Goal: Communication & Community: Share content

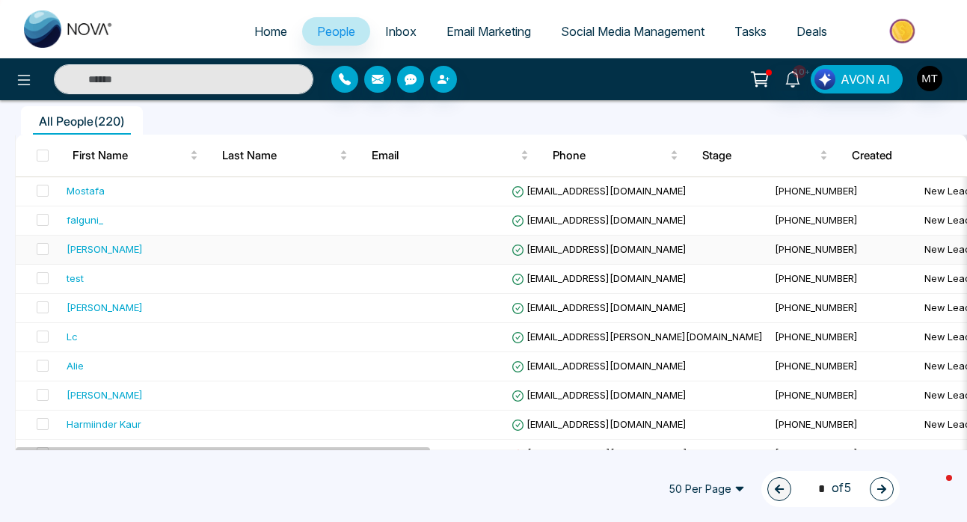
scroll to position [143, 0]
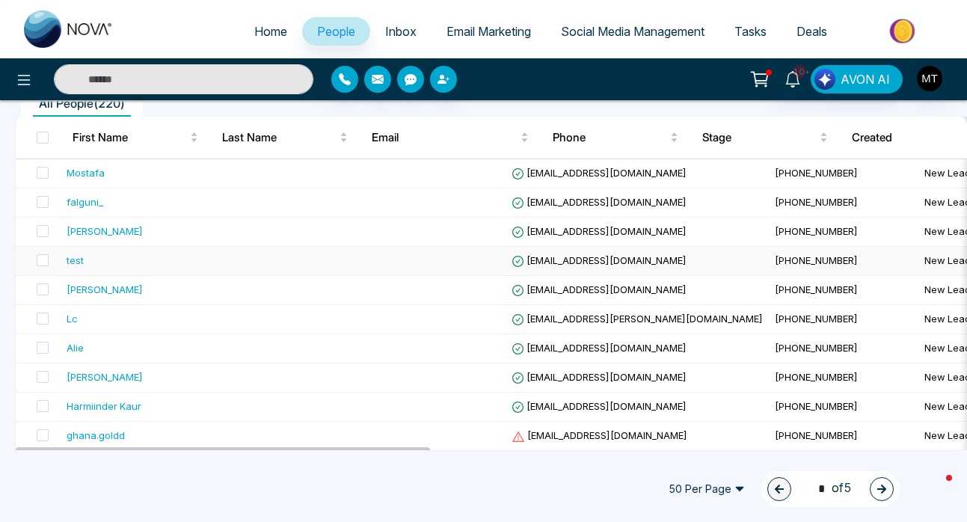
click at [99, 262] on div "test" at bounding box center [155, 260] width 176 height 15
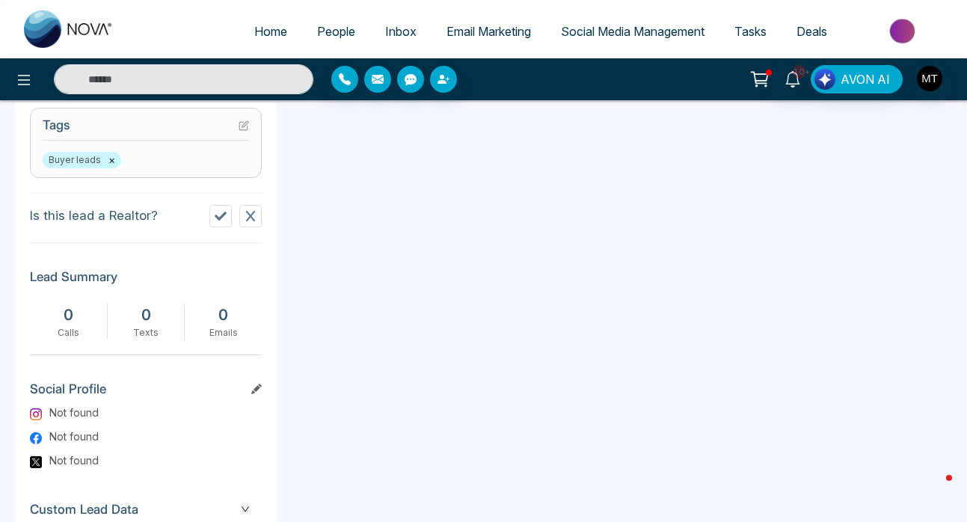
scroll to position [755, 0]
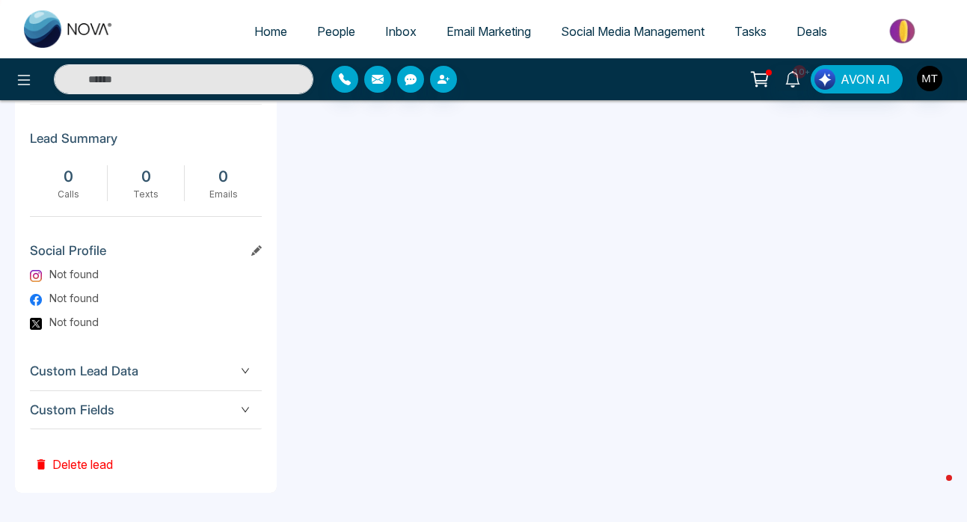
click at [110, 467] on button "Delete lead" at bounding box center [73, 453] width 87 height 49
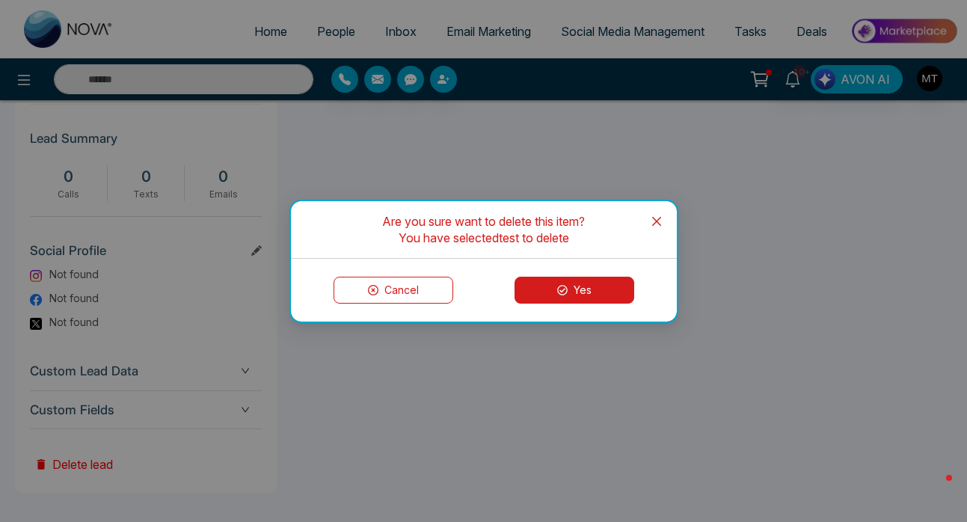
click at [657, 218] on icon "close" at bounding box center [655, 220] width 9 height 9
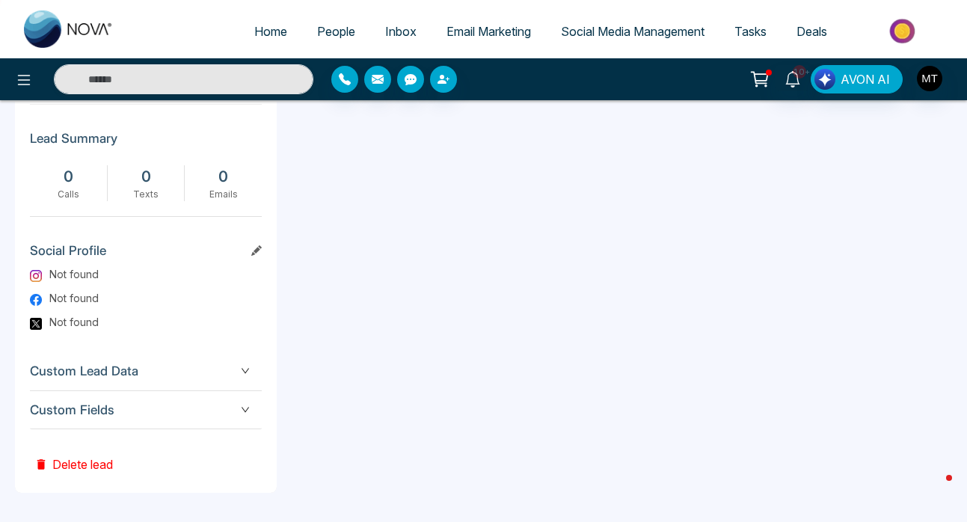
click at [93, 463] on button "Delete lead" at bounding box center [73, 453] width 87 height 49
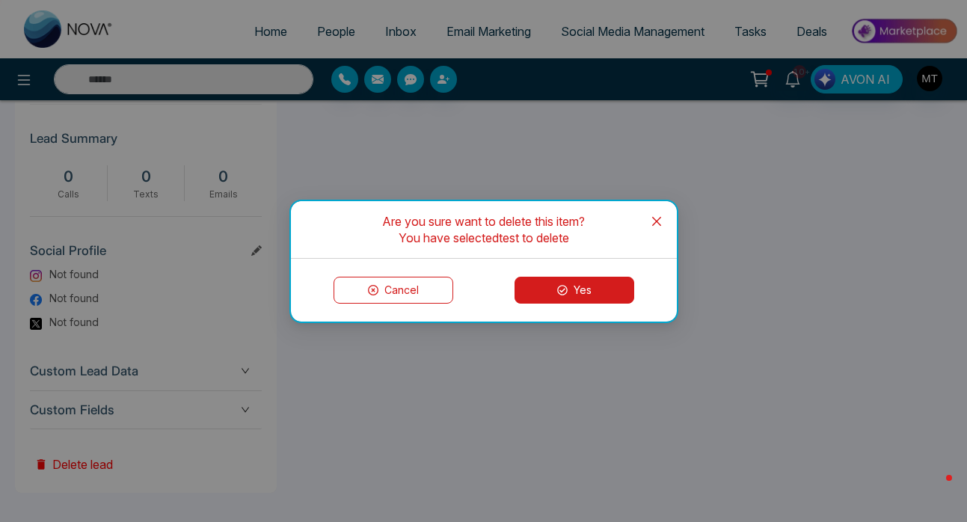
click at [565, 288] on icon at bounding box center [562, 290] width 10 height 10
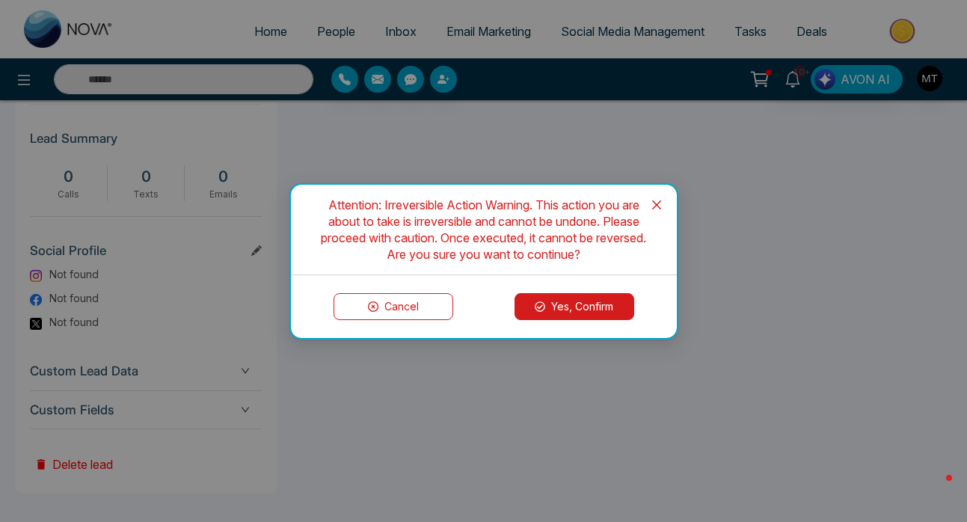
click at [575, 307] on button "Yes, Confirm" at bounding box center [574, 306] width 120 height 27
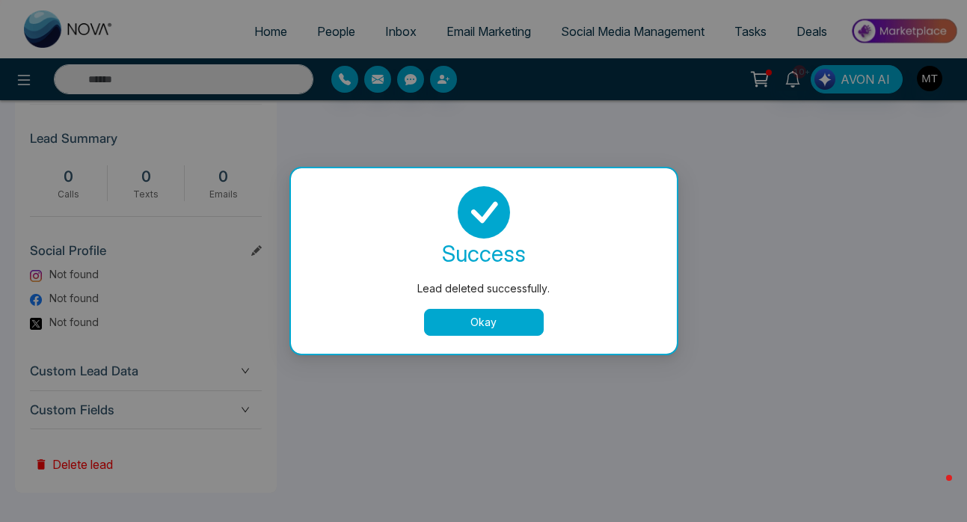
click at [511, 327] on button "Okay" at bounding box center [484, 322] width 120 height 27
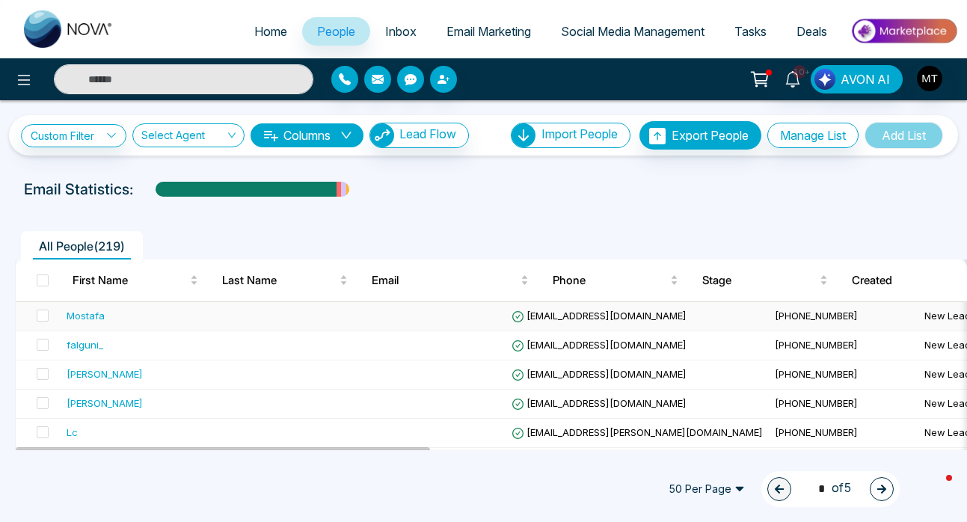
click at [96, 318] on div "Mostafa" at bounding box center [86, 315] width 38 height 15
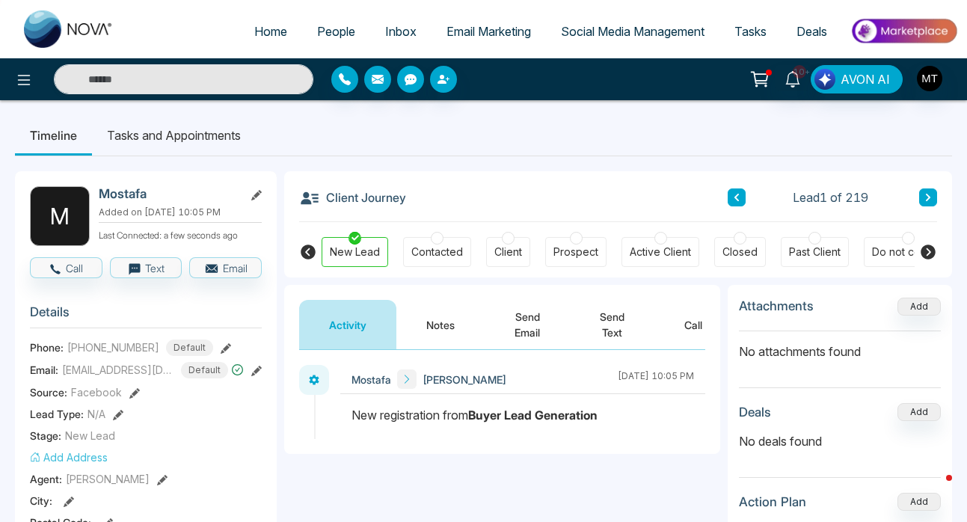
click at [322, 28] on span "People" at bounding box center [336, 31] width 38 height 15
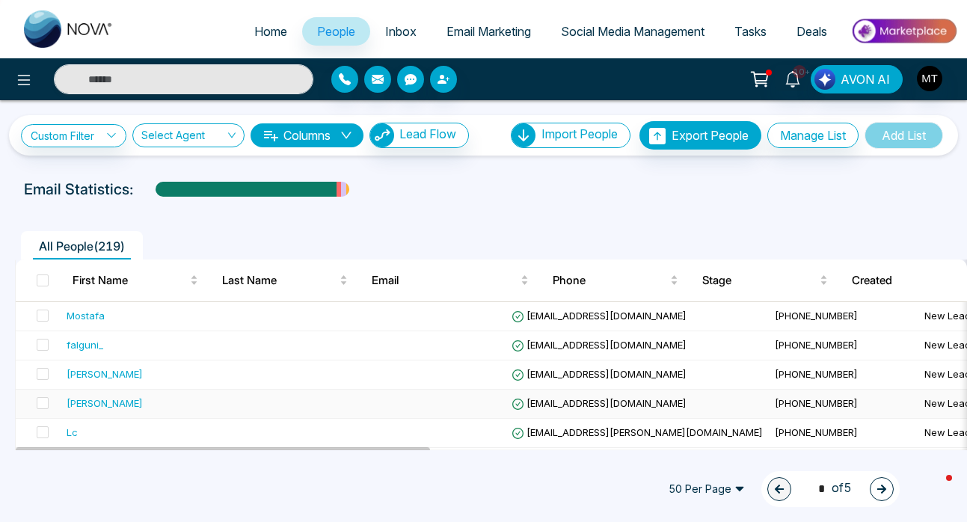
scroll to position [126, 0]
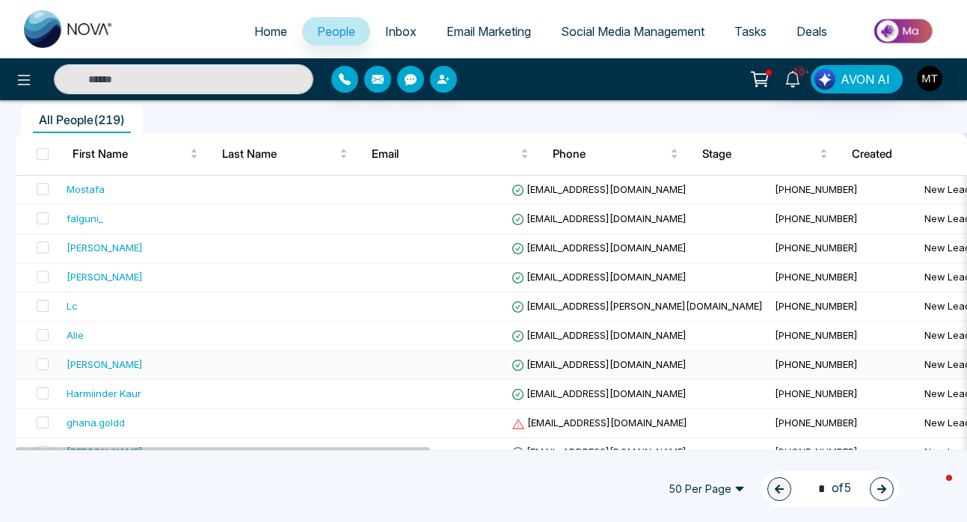
click at [138, 369] on div "[PERSON_NAME]" at bounding box center [155, 364] width 176 height 15
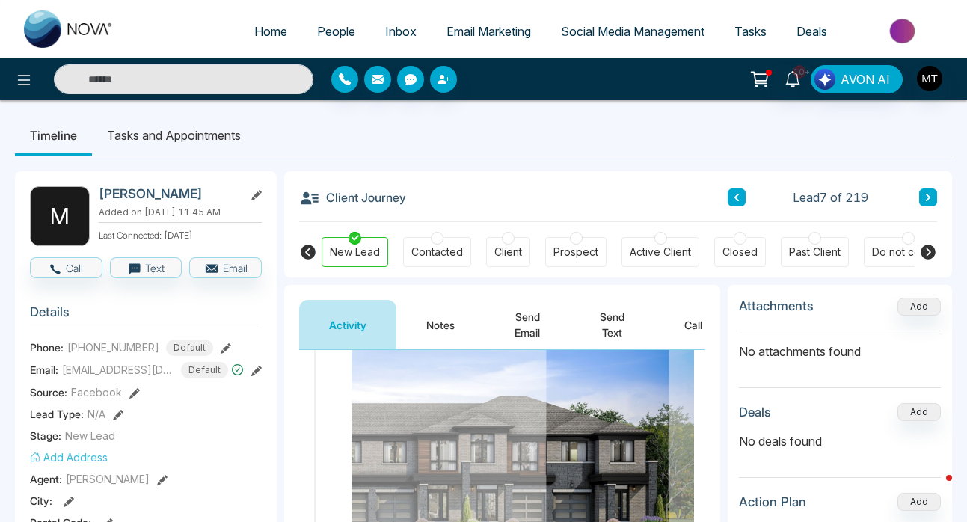
click at [318, 31] on span "People" at bounding box center [336, 31] width 38 height 15
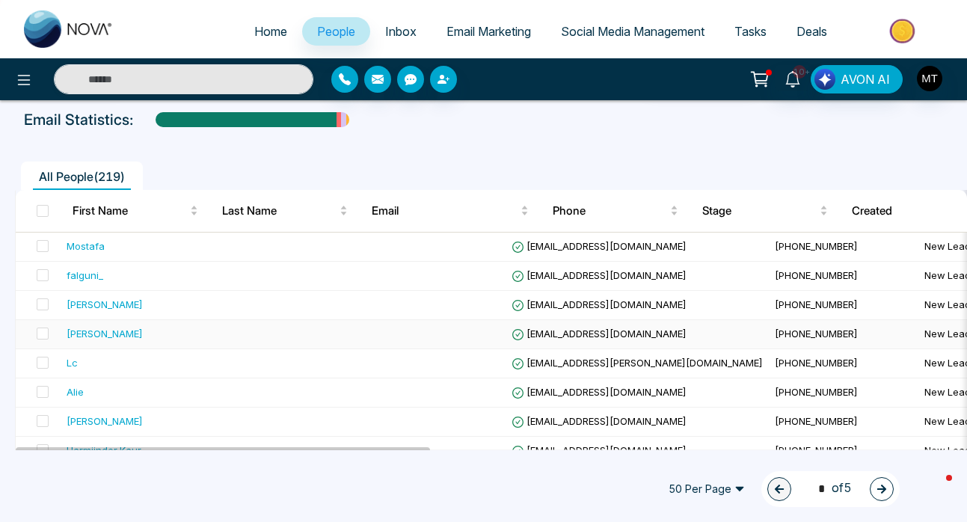
scroll to position [73, 0]
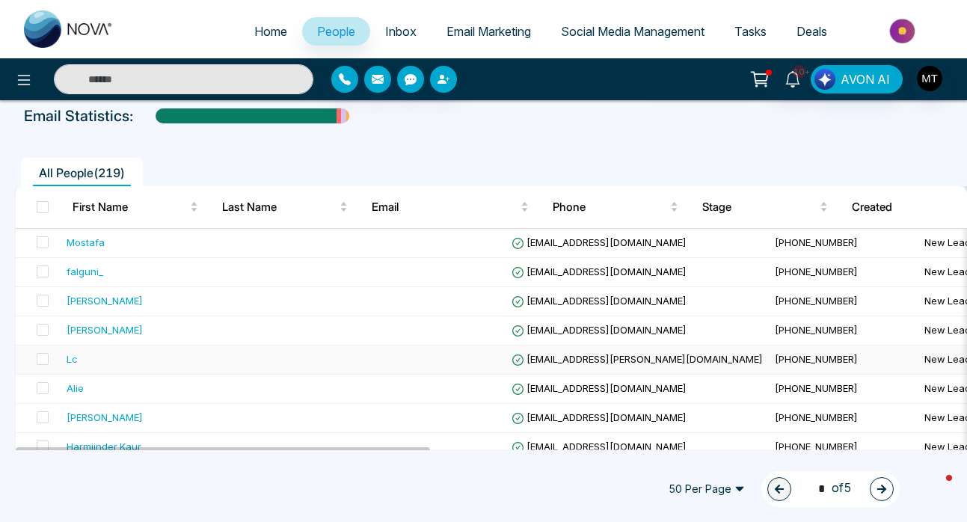
click at [82, 363] on div "Lc" at bounding box center [155, 358] width 176 height 15
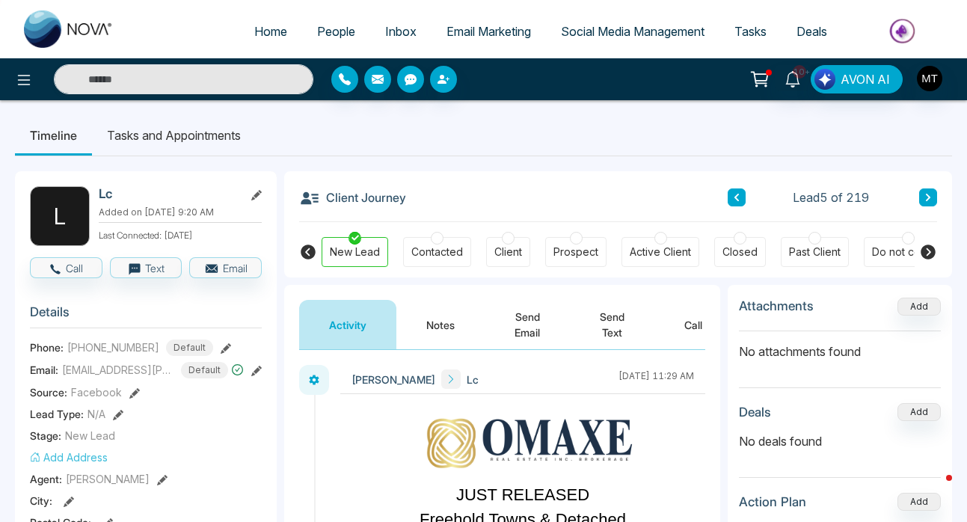
click at [737, 196] on icon at bounding box center [736, 197] width 4 height 7
click at [738, 196] on icon at bounding box center [736, 197] width 7 height 9
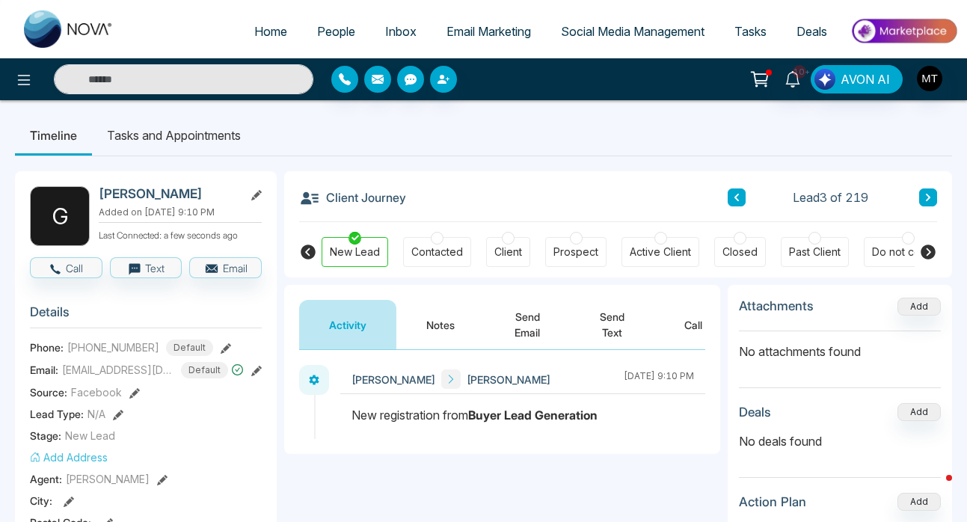
click at [738, 196] on icon at bounding box center [736, 197] width 7 height 9
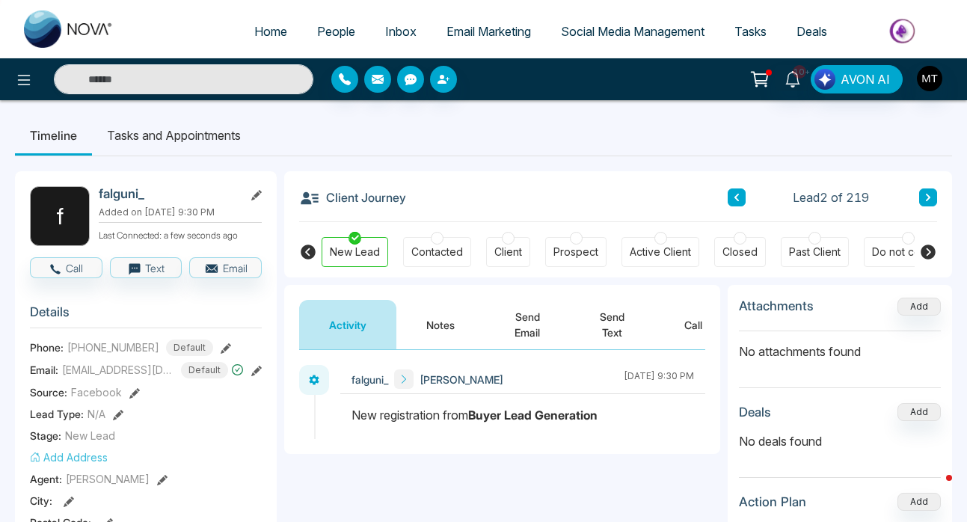
click at [739, 197] on icon at bounding box center [736, 197] width 7 height 9
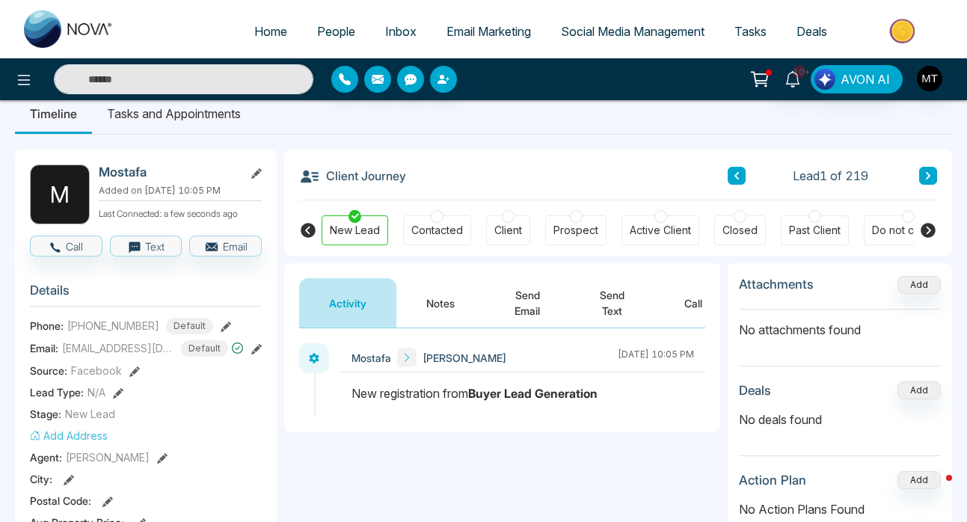
scroll to position [12, 0]
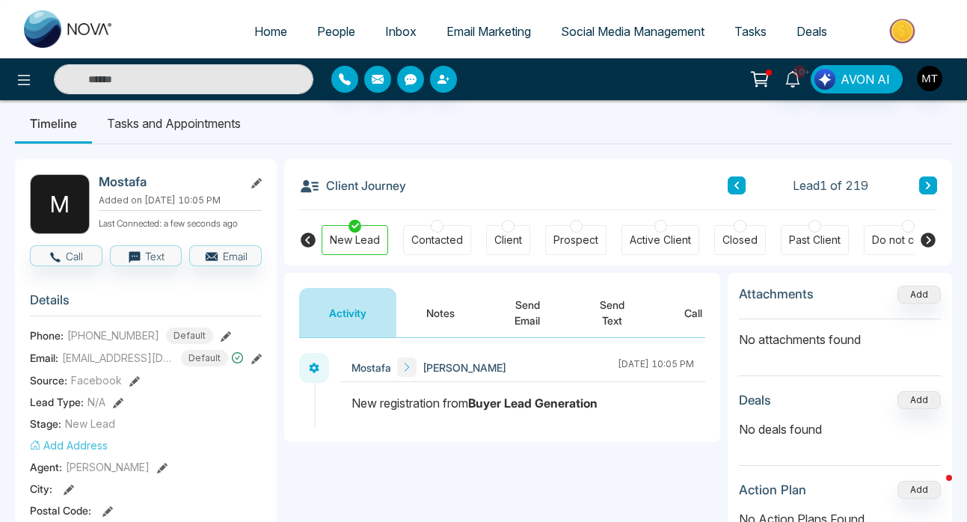
click at [609, 324] on button "Send Text" at bounding box center [612, 312] width 84 height 49
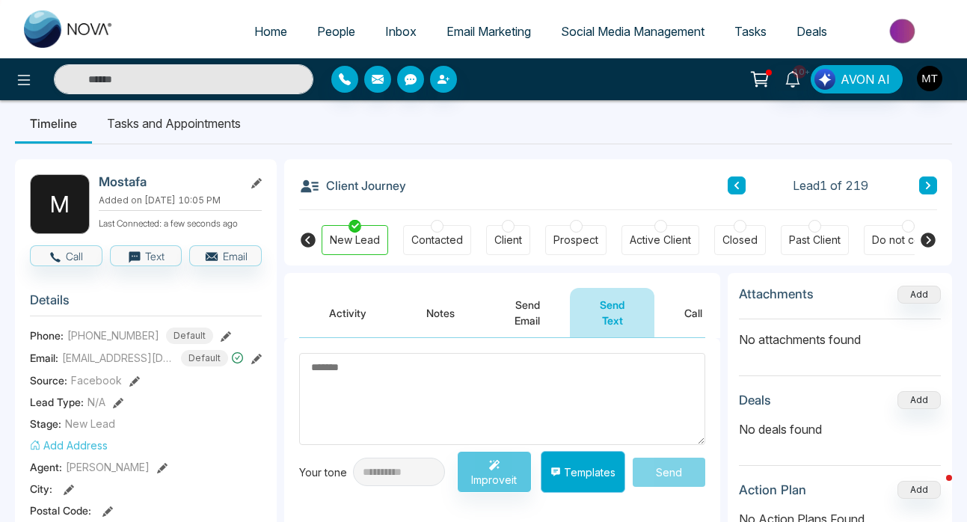
click at [570, 475] on button "Templates" at bounding box center [582, 472] width 84 height 42
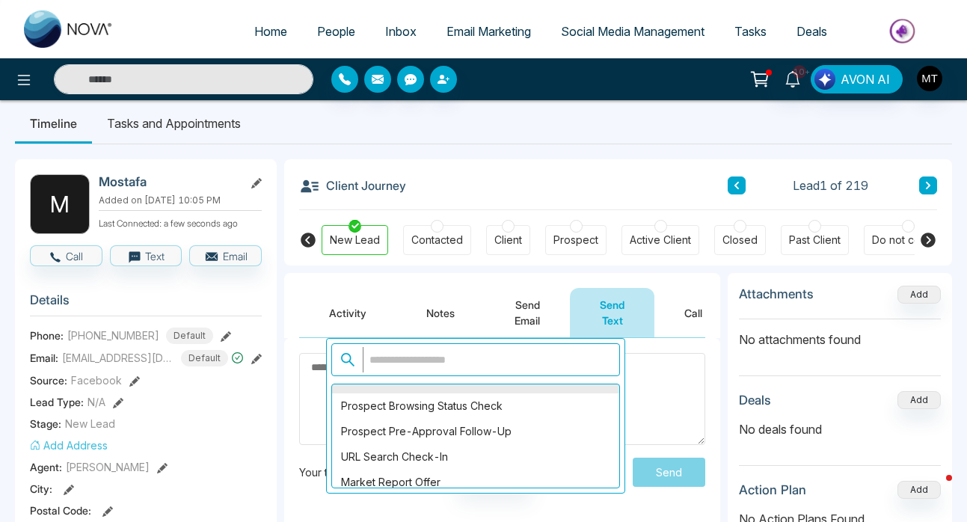
scroll to position [1201, 0]
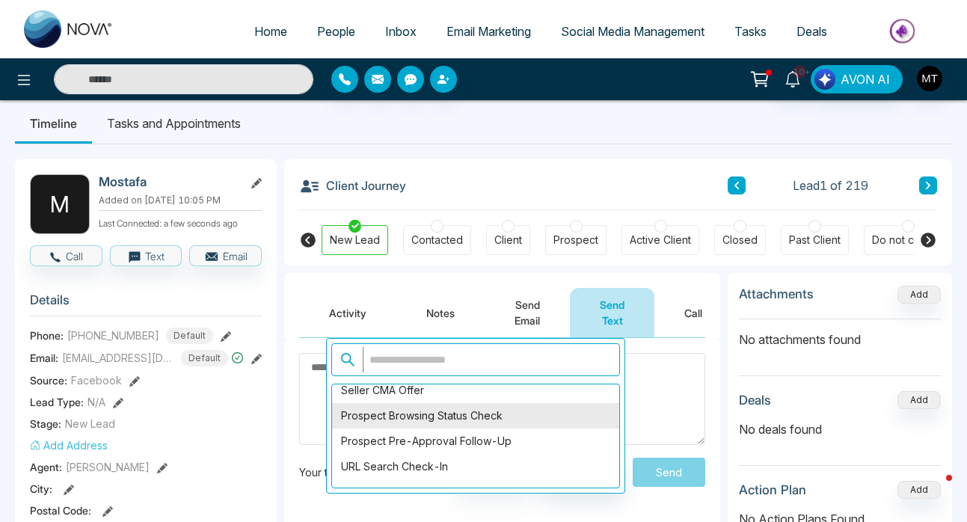
click at [474, 419] on div "Prospect Browsing Status Check" at bounding box center [475, 415] width 287 height 25
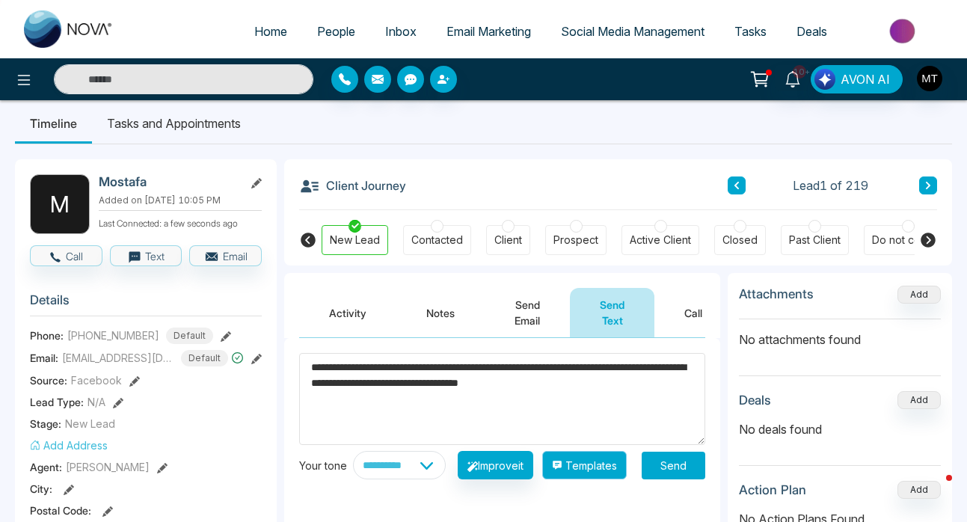
click at [589, 473] on button "Templates" at bounding box center [584, 465] width 84 height 28
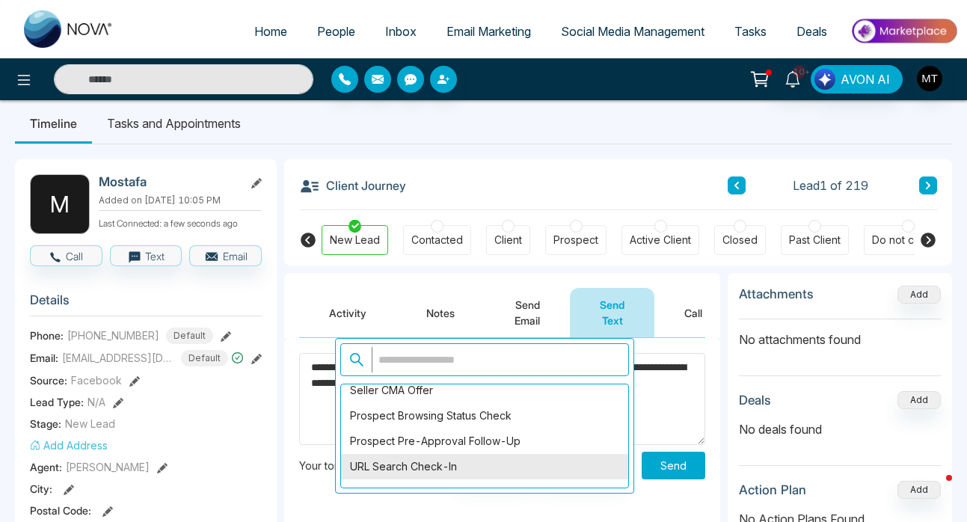
click at [475, 466] on div "URL Search Check-In" at bounding box center [484, 466] width 287 height 25
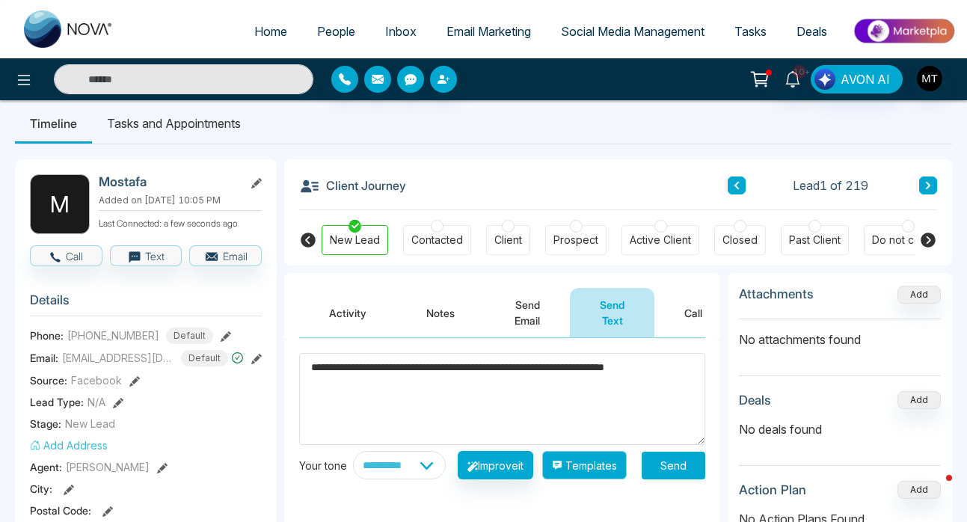
click at [606, 474] on button "Templates" at bounding box center [584, 465] width 84 height 28
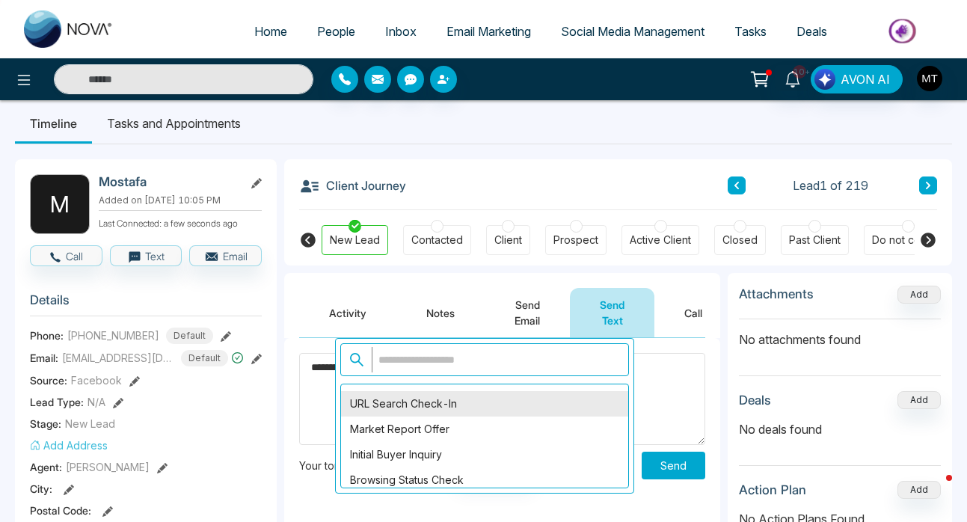
scroll to position [1266, 0]
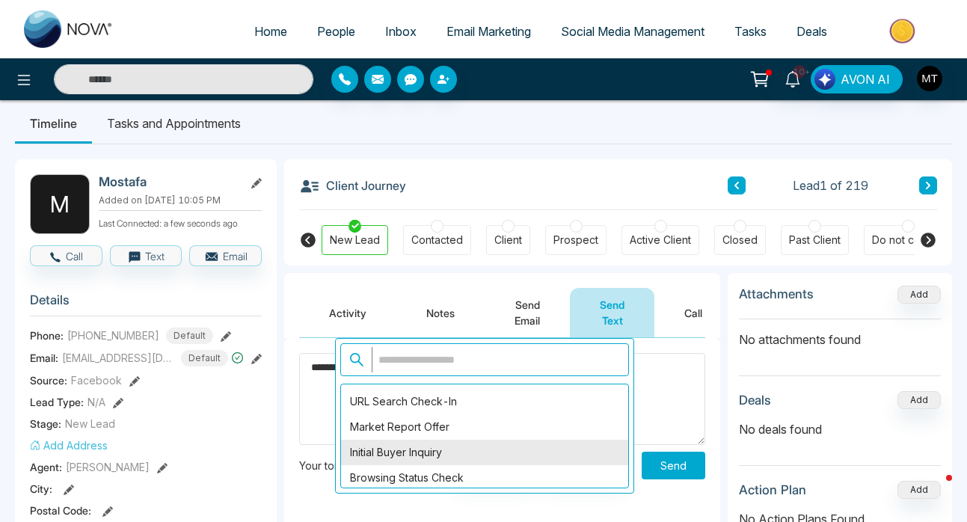
click at [504, 457] on div "Initial Buyer Inquiry" at bounding box center [484, 452] width 287 height 25
type textarea "**********"
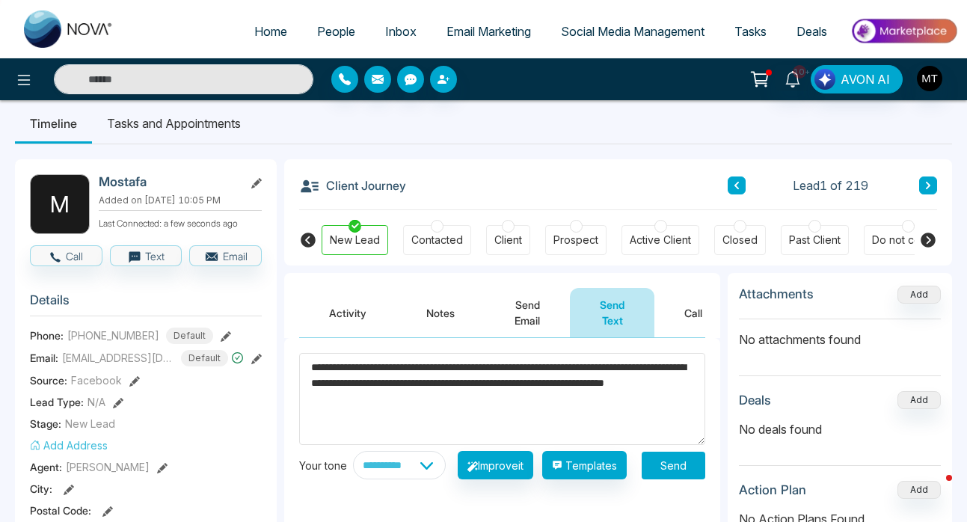
click at [926, 187] on icon at bounding box center [927, 185] width 7 height 9
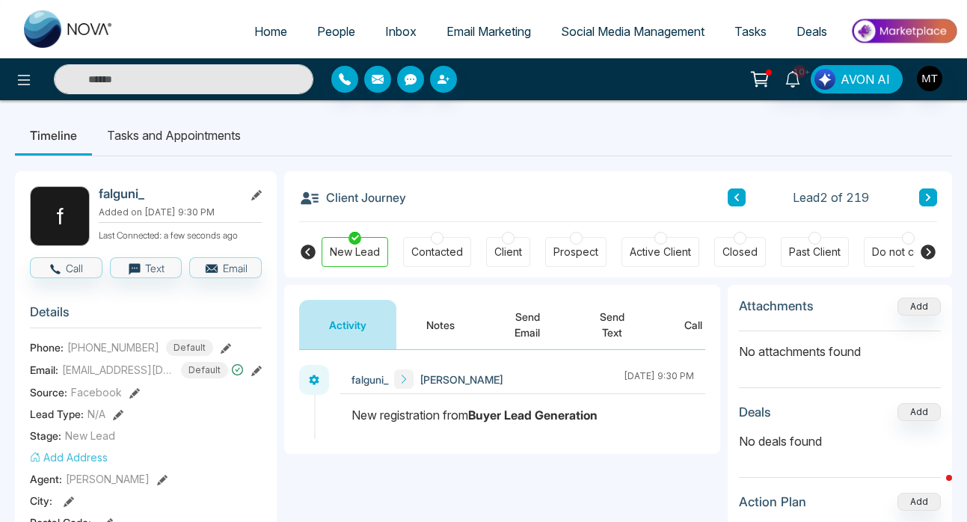
click at [928, 201] on icon at bounding box center [927, 197] width 7 height 9
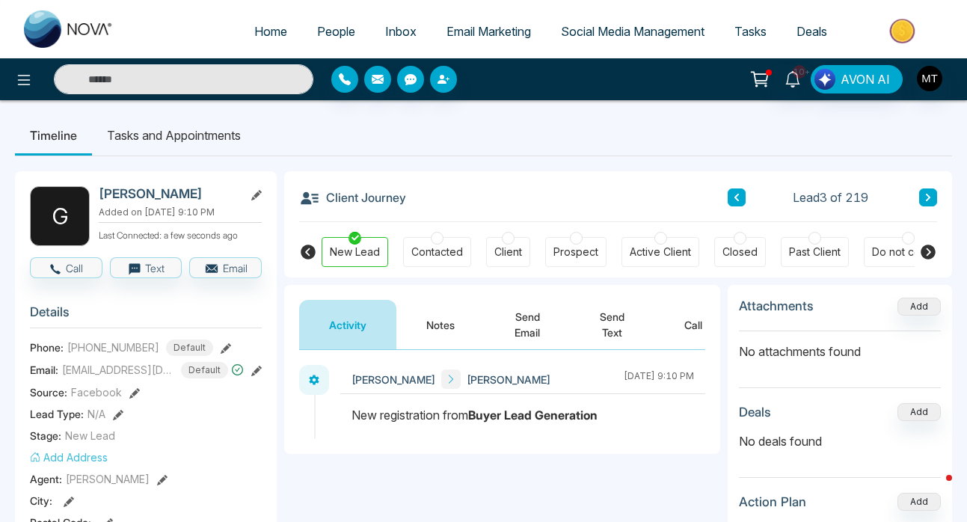
click at [923, 194] on button at bounding box center [928, 197] width 18 height 18
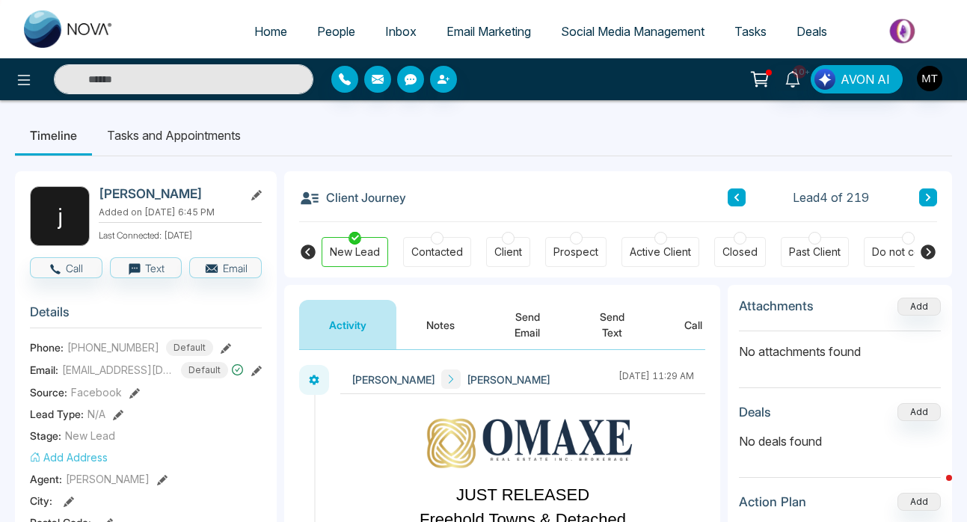
click at [926, 198] on icon at bounding box center [927, 197] width 7 height 9
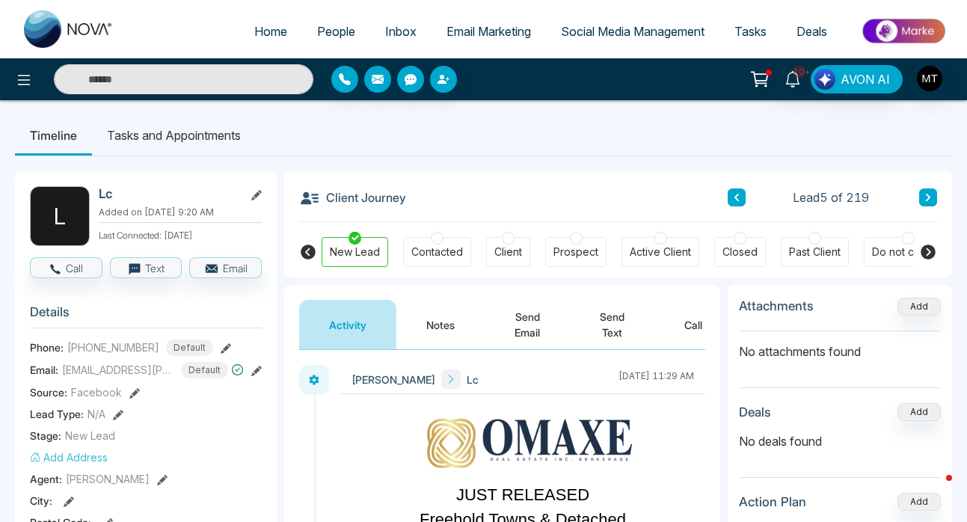
click at [928, 198] on icon at bounding box center [927, 197] width 4 height 7
click at [927, 200] on icon at bounding box center [927, 197] width 4 height 7
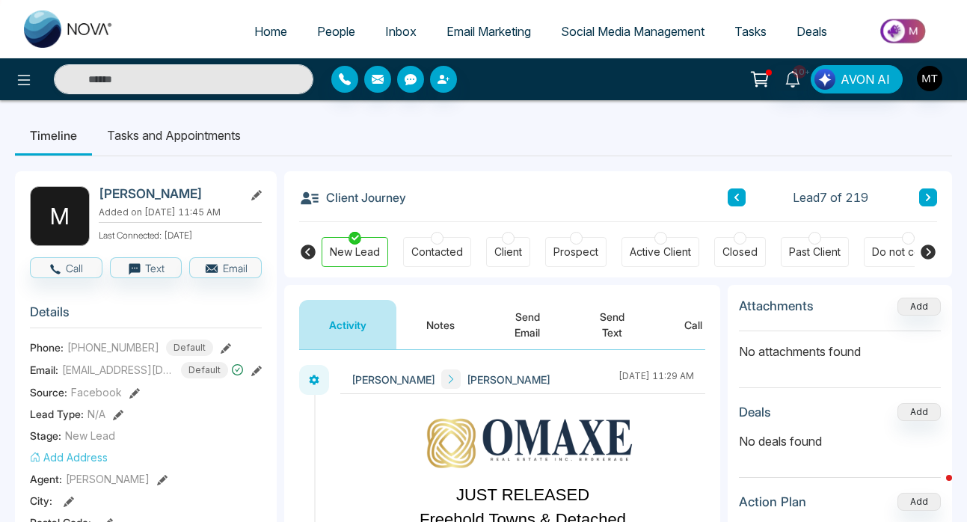
click at [927, 200] on icon at bounding box center [927, 197] width 4 height 7
click at [341, 29] on span "People" at bounding box center [336, 31] width 38 height 15
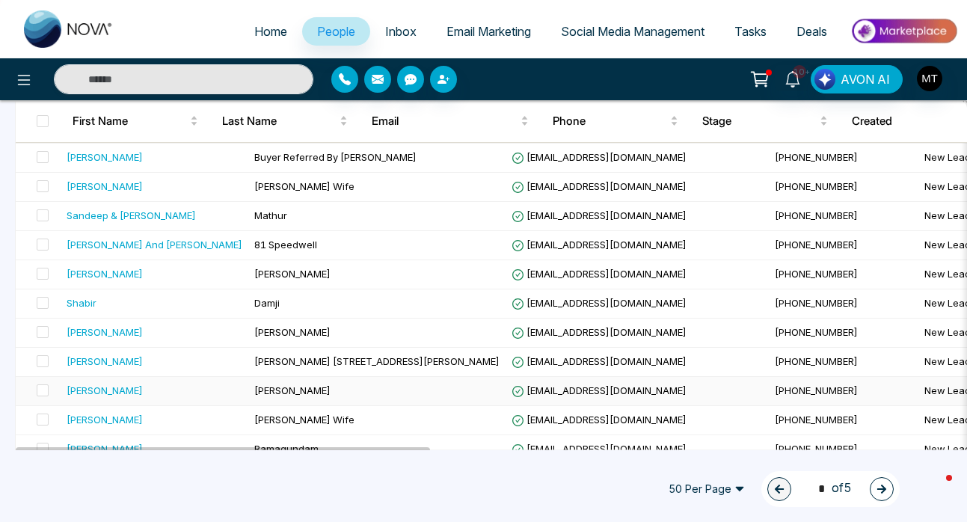
scroll to position [1313, 0]
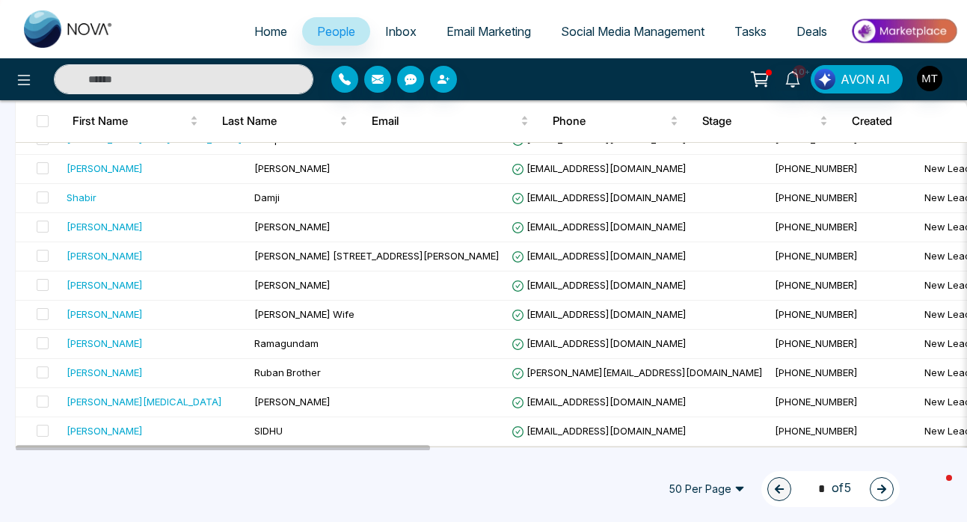
click at [875, 491] on button "button" at bounding box center [881, 489] width 24 height 24
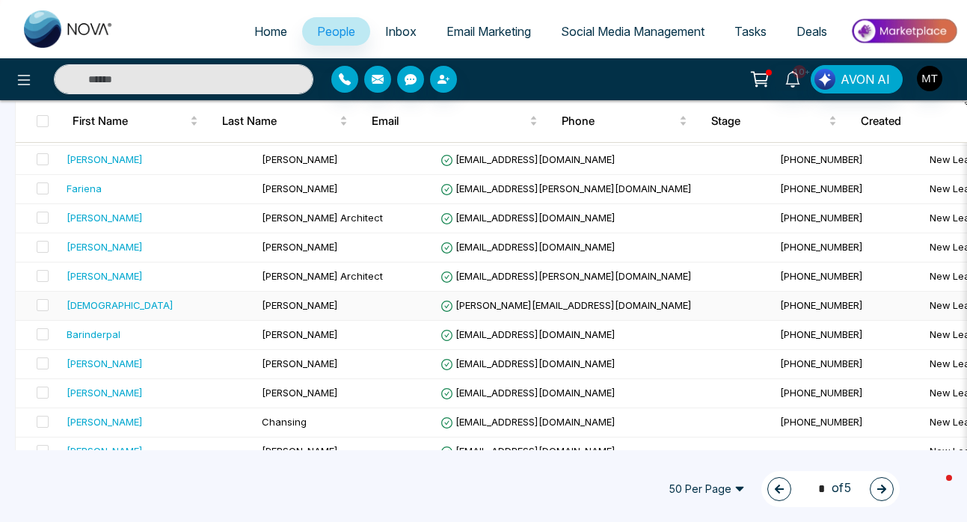
scroll to position [1310, 0]
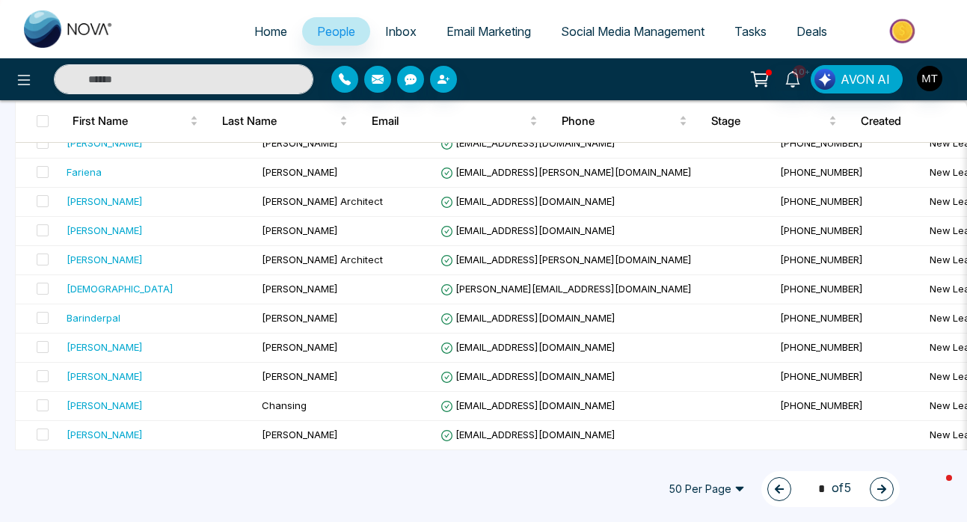
click at [881, 489] on icon "button" at bounding box center [881, 488] width 9 height 9
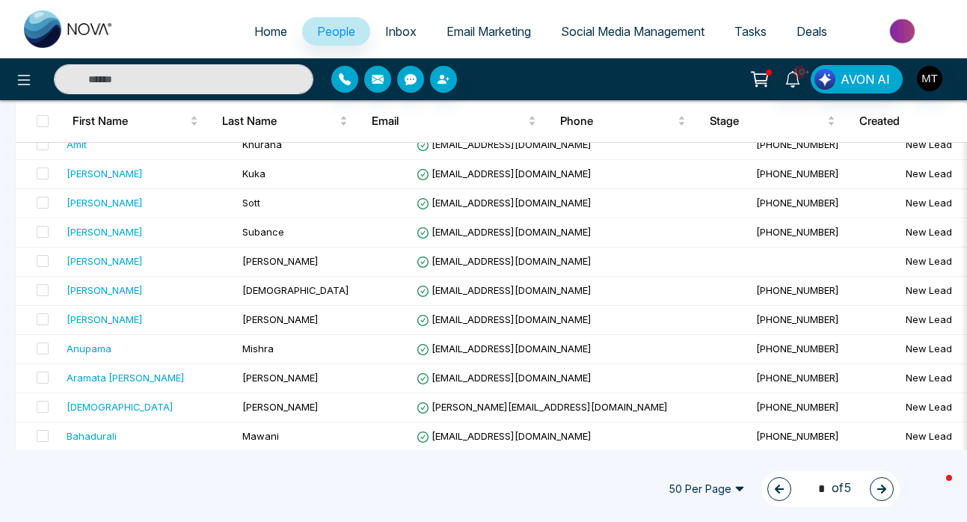
scroll to position [0, 0]
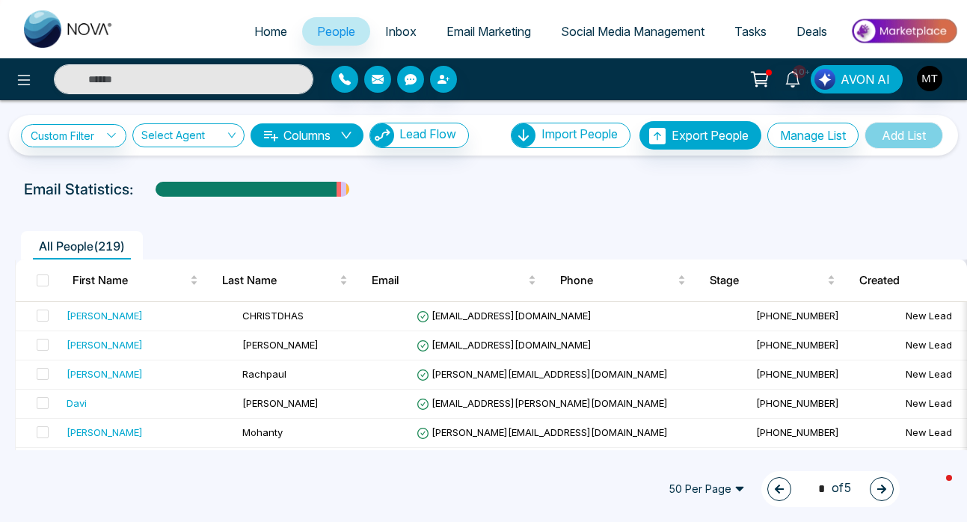
click at [768, 496] on button "button" at bounding box center [779, 489] width 24 height 24
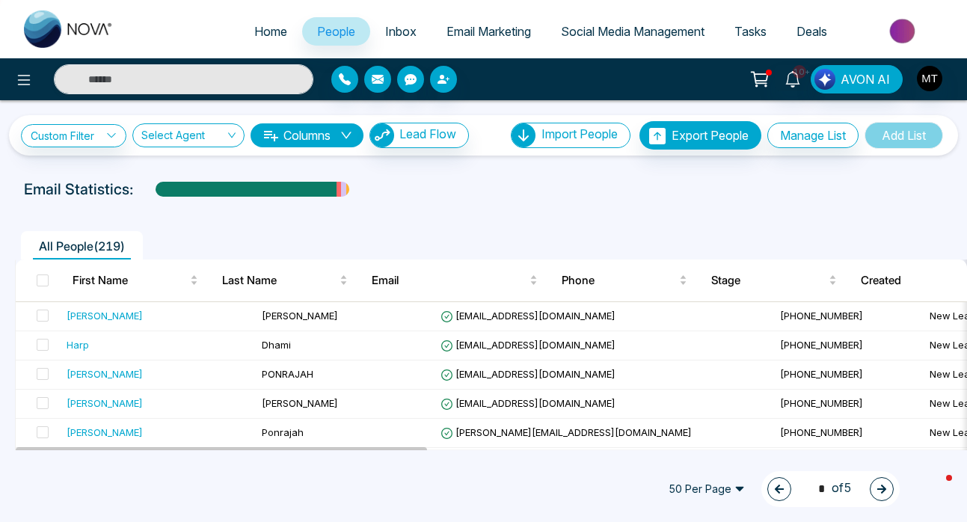
click at [774, 493] on icon "button" at bounding box center [779, 489] width 10 height 10
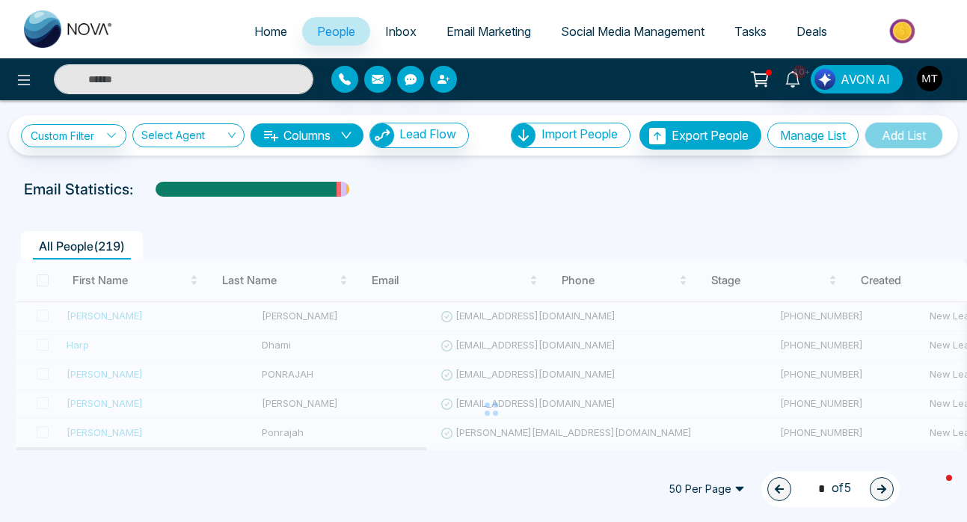
type input "*"
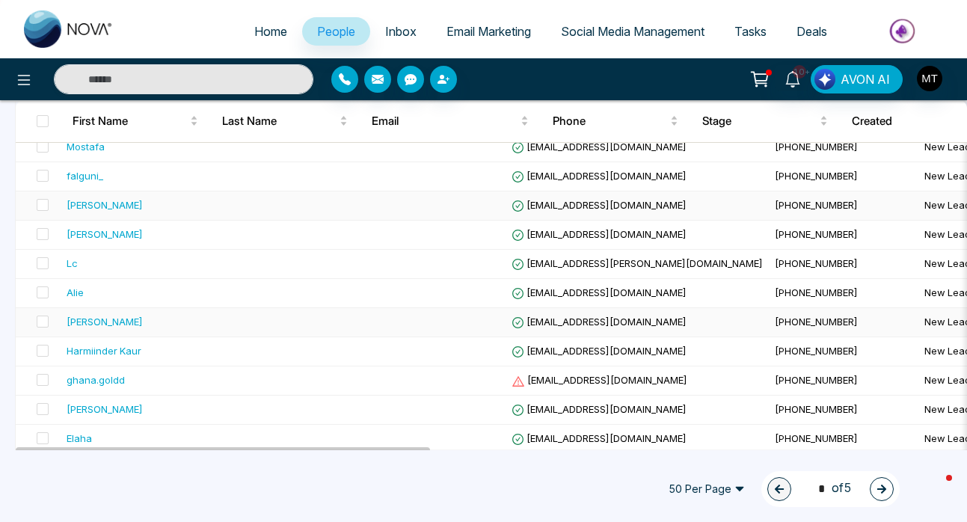
scroll to position [181, 0]
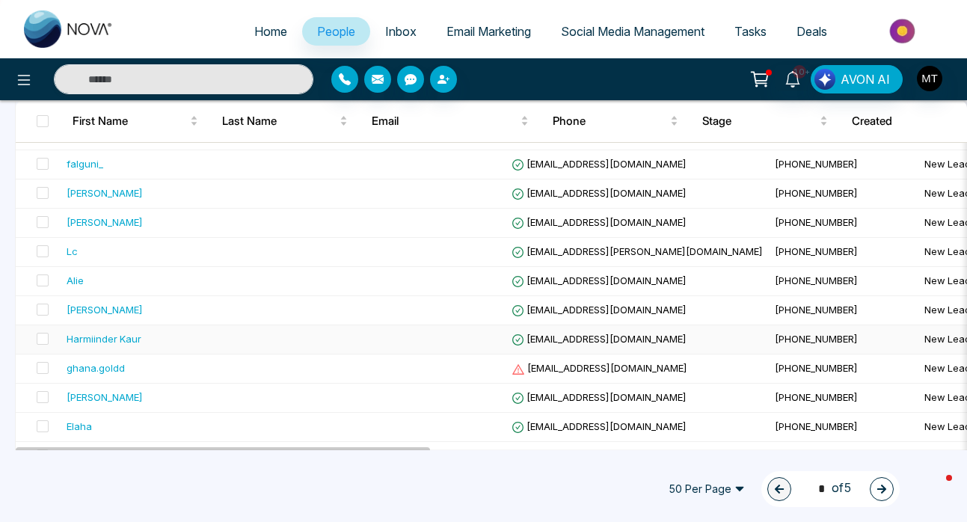
click at [129, 338] on div "Harmiinder Kaur" at bounding box center [104, 338] width 75 height 15
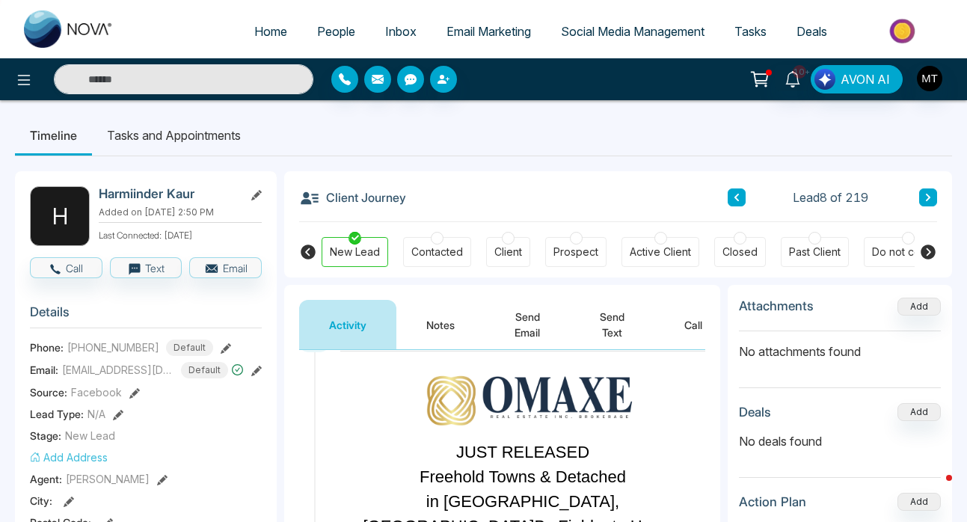
click at [736, 197] on icon at bounding box center [736, 197] width 4 height 7
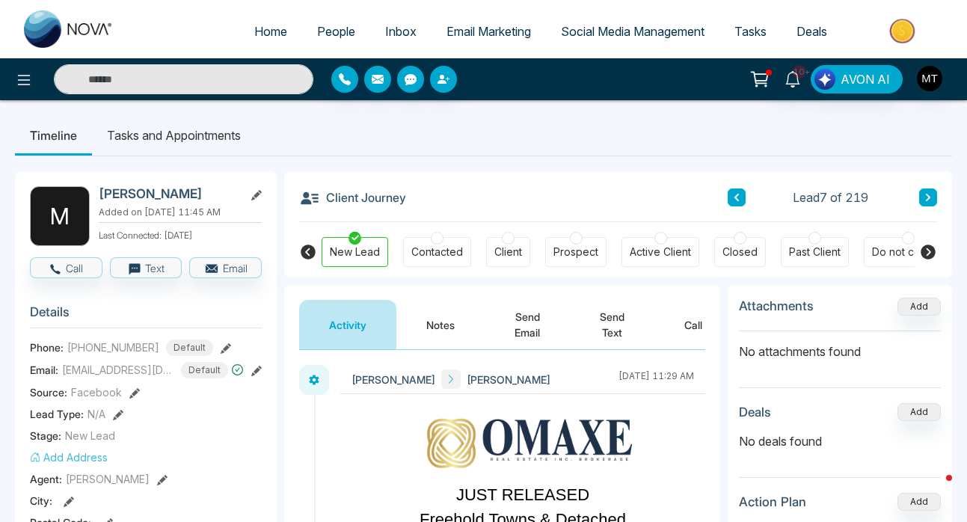
click at [738, 200] on icon at bounding box center [736, 197] width 7 height 9
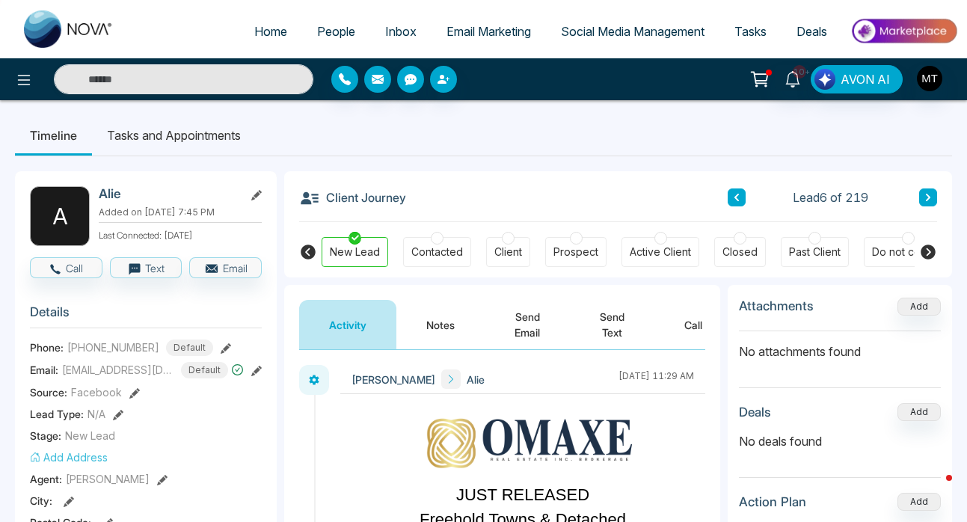
click at [738, 200] on icon at bounding box center [736, 197] width 7 height 9
click at [739, 200] on icon at bounding box center [736, 197] width 7 height 9
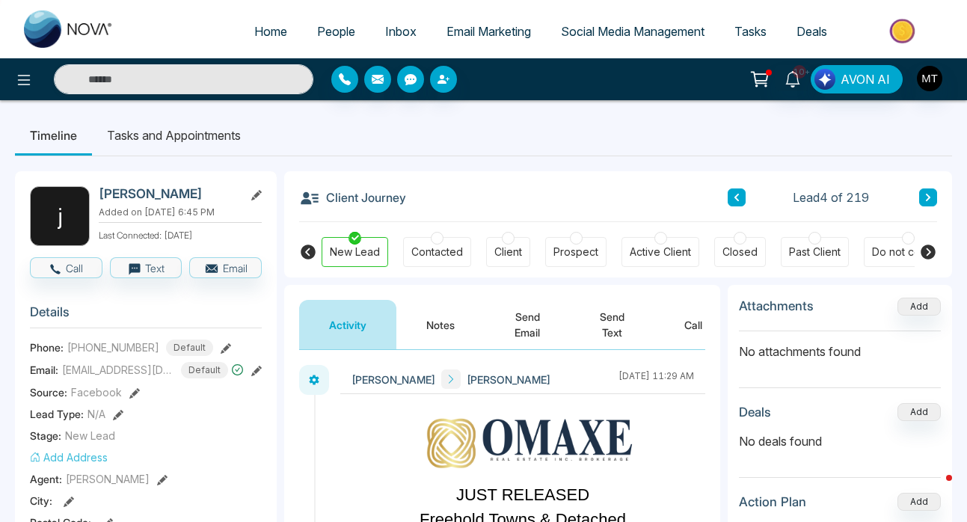
click at [739, 200] on icon at bounding box center [736, 197] width 7 height 9
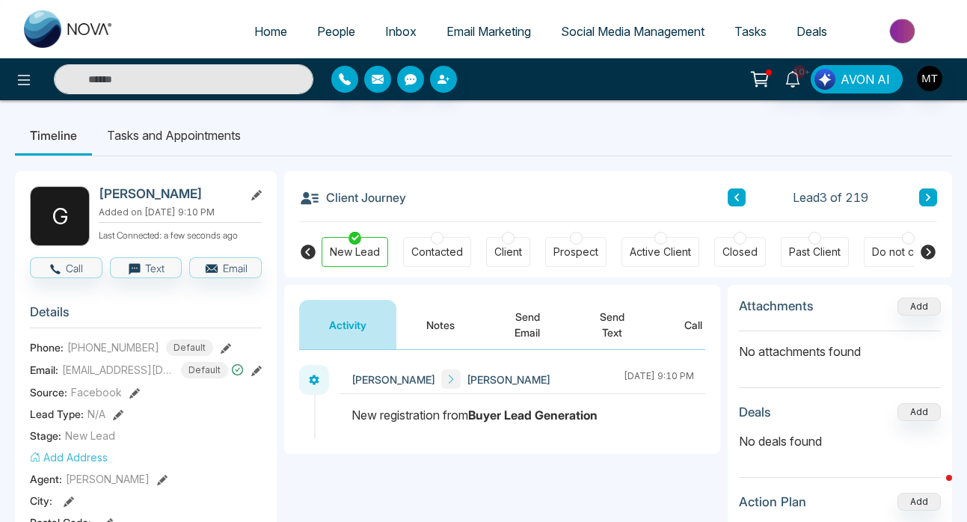
click at [612, 324] on button "Send Text" at bounding box center [612, 324] width 84 height 49
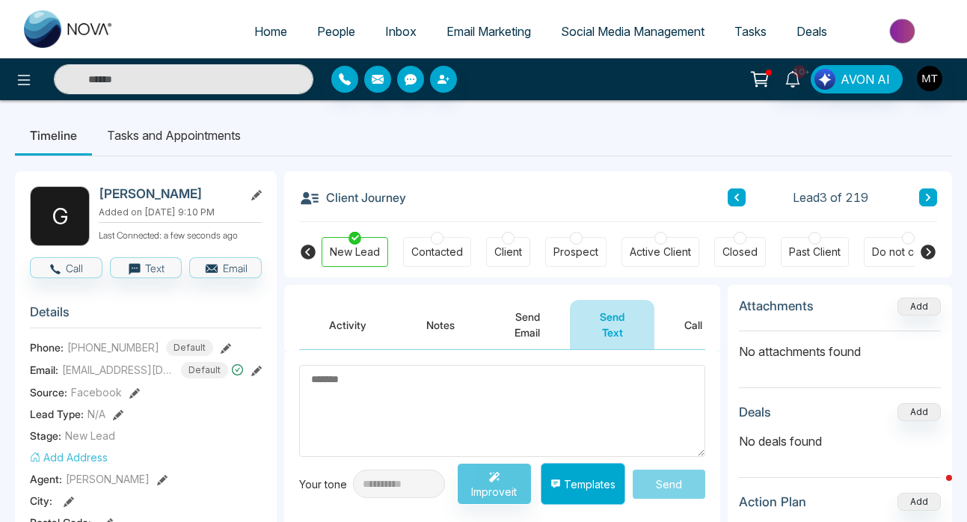
click at [585, 490] on button "Templates" at bounding box center [582, 484] width 84 height 42
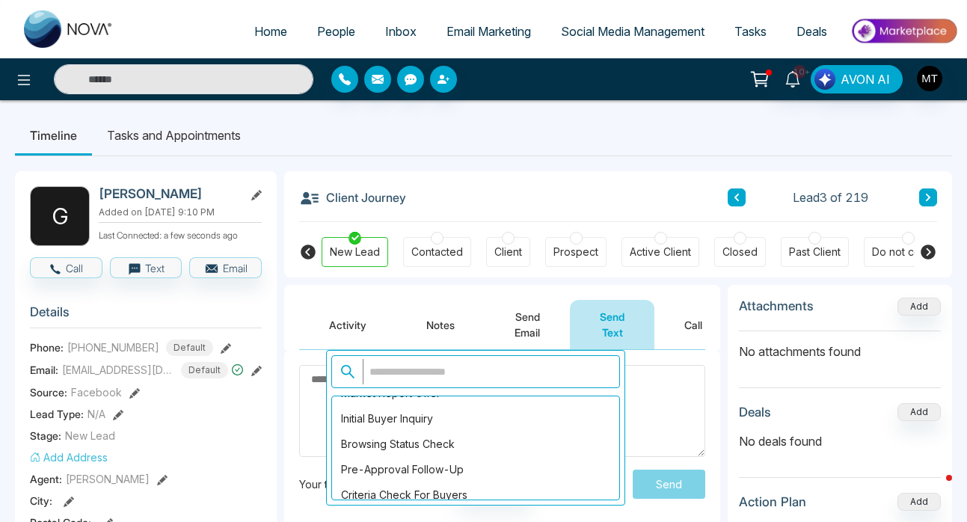
scroll to position [1313, 0]
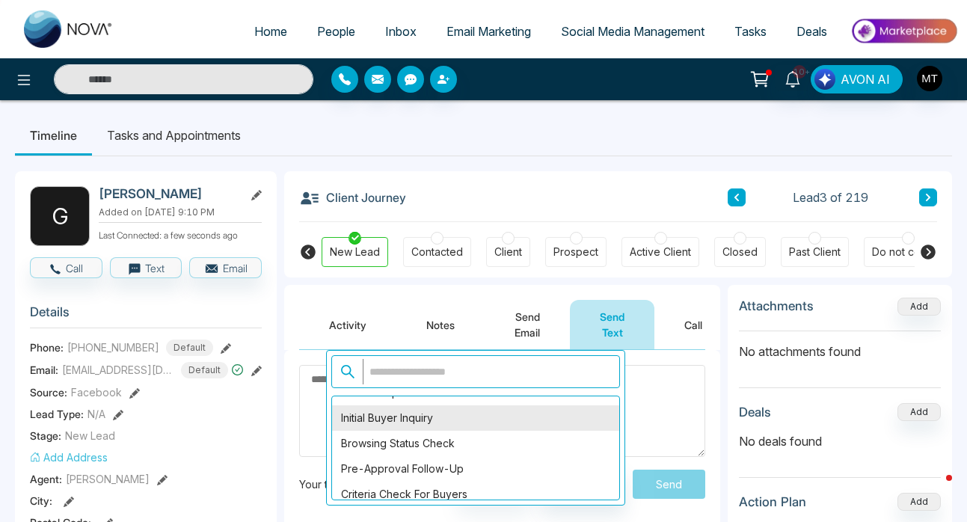
click at [428, 425] on div "Initial Buyer Inquiry" at bounding box center [475, 417] width 287 height 25
type textarea "**********"
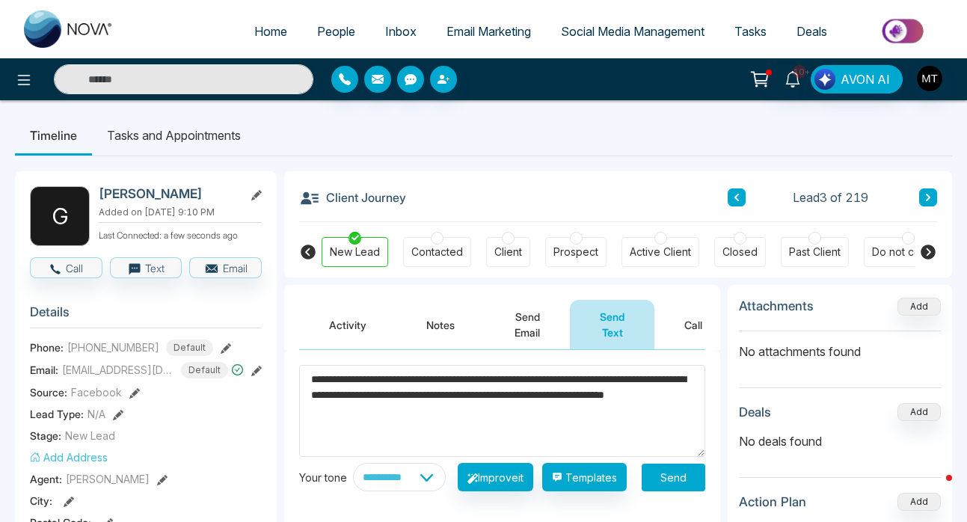
click at [666, 489] on button "Send" at bounding box center [673, 477] width 64 height 28
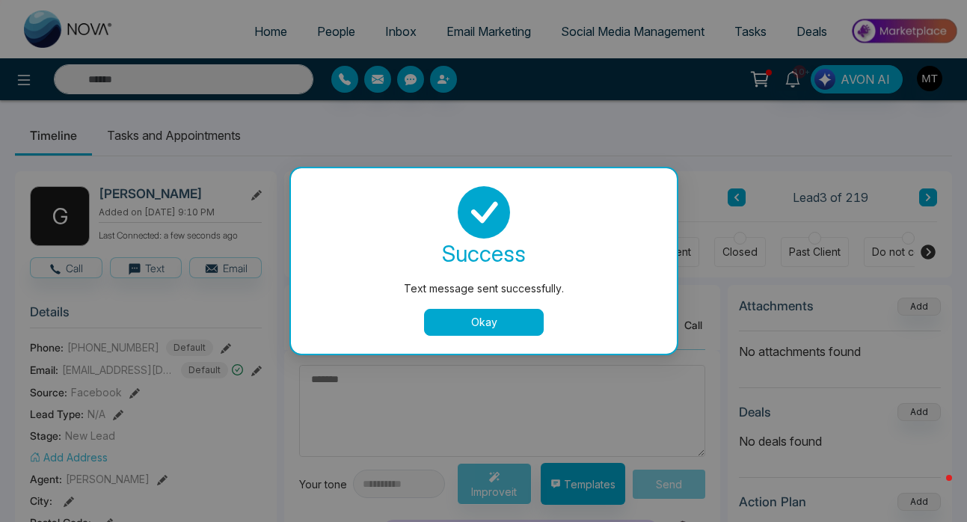
click at [739, 196] on div "Text message sent successfully. success Text message sent successfully. Okay" at bounding box center [483, 261] width 967 height 522
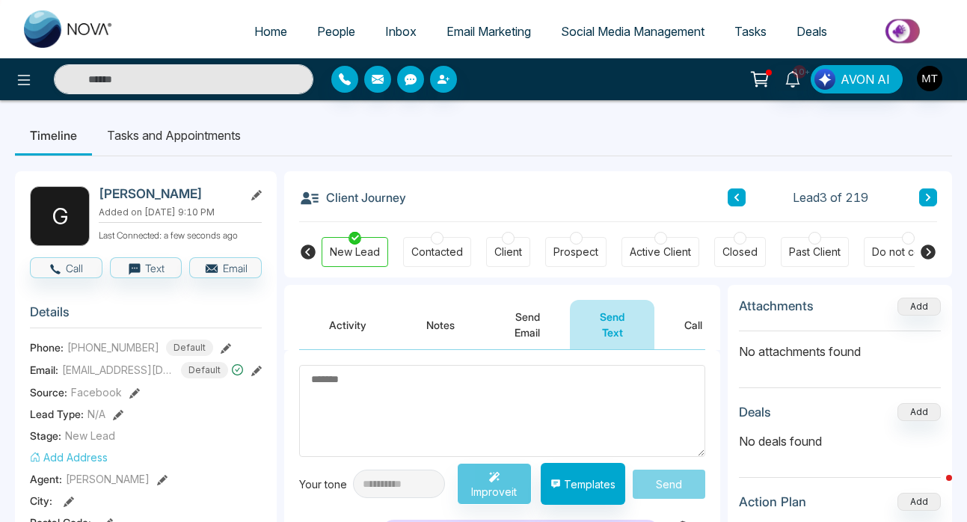
click at [739, 196] on icon at bounding box center [736, 197] width 7 height 9
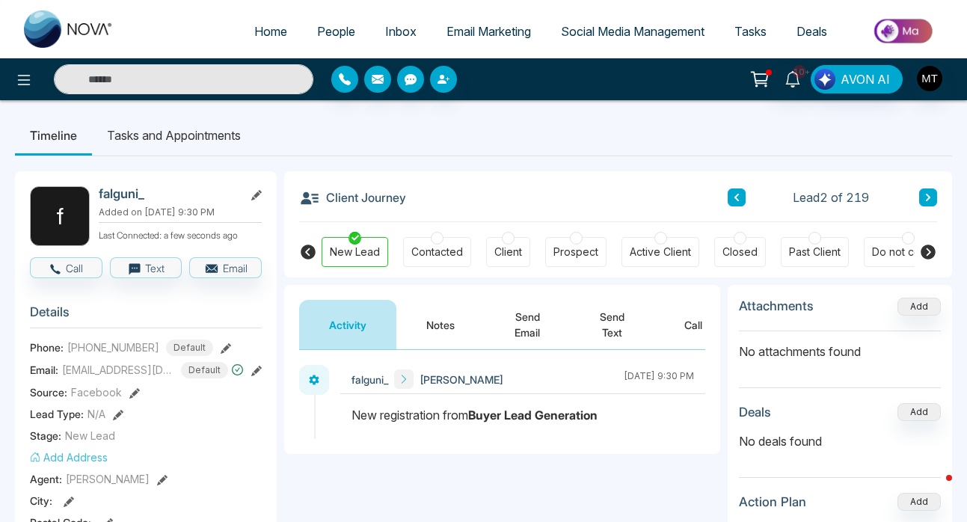
click at [612, 324] on button "Send Text" at bounding box center [612, 324] width 84 height 49
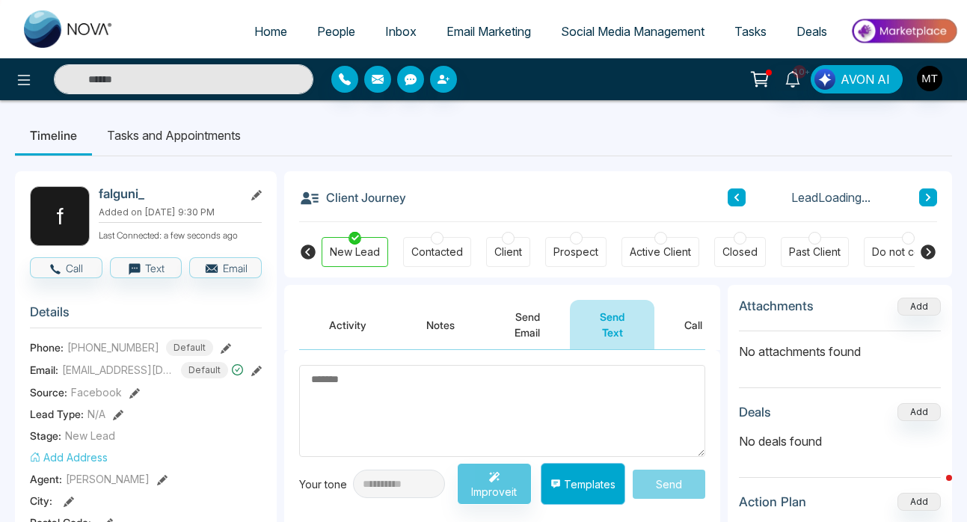
click at [581, 487] on button "Templates" at bounding box center [582, 484] width 84 height 42
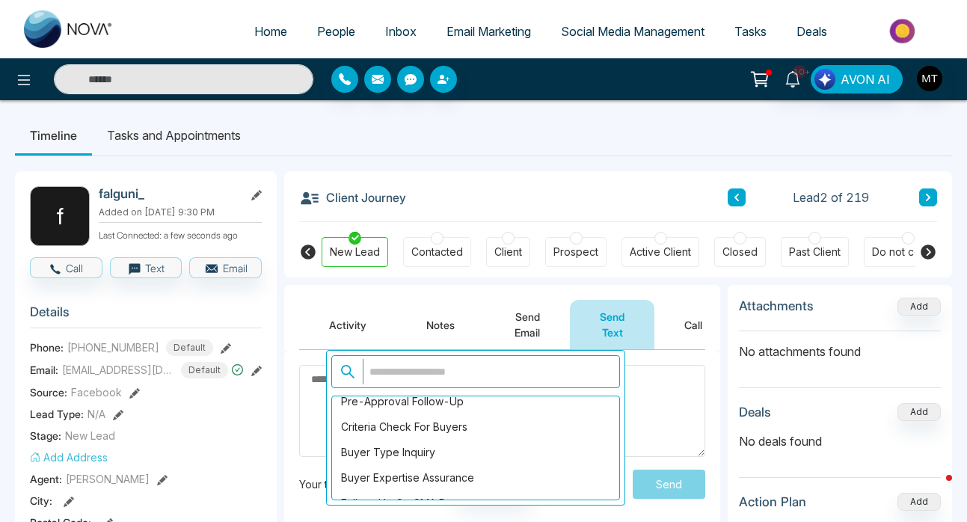
scroll to position [1387, 0]
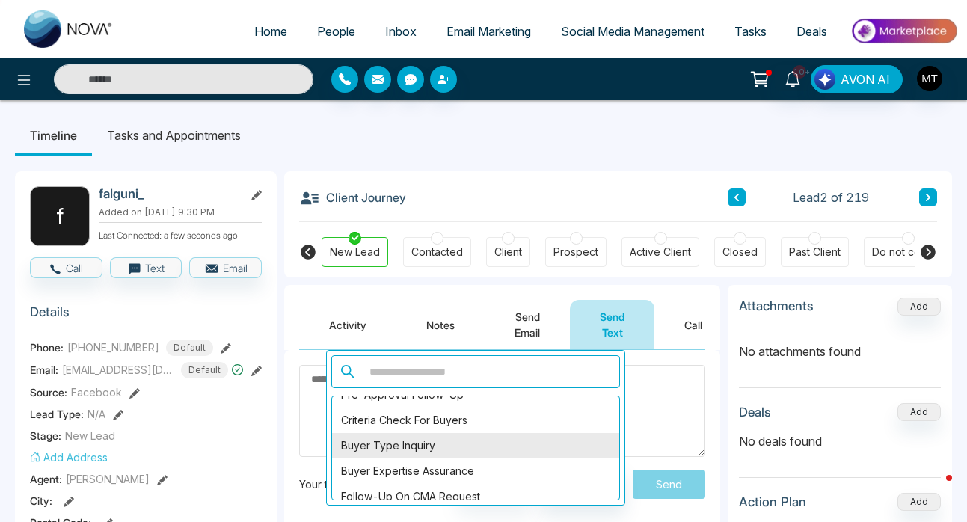
click at [425, 448] on div "Buyer Type Inquiry" at bounding box center [475, 445] width 287 height 25
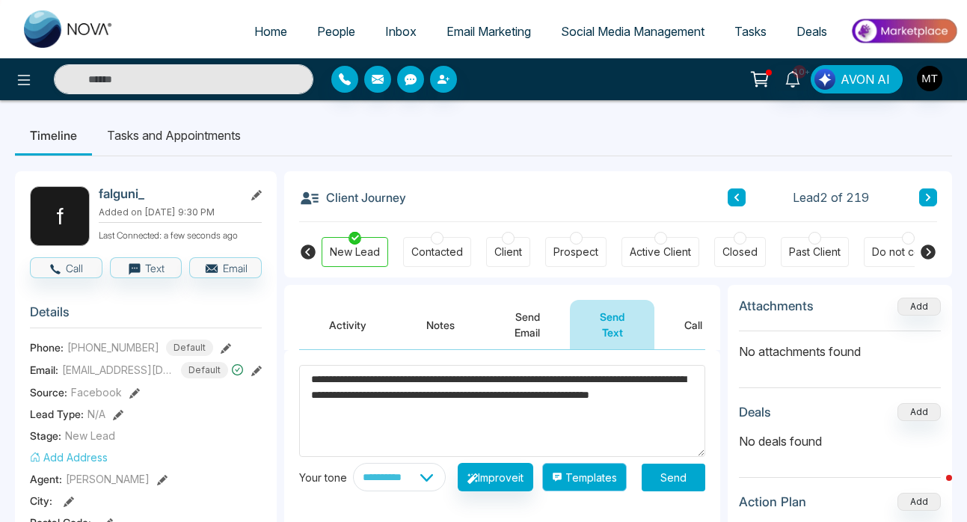
click at [571, 491] on button "Templates" at bounding box center [584, 477] width 84 height 28
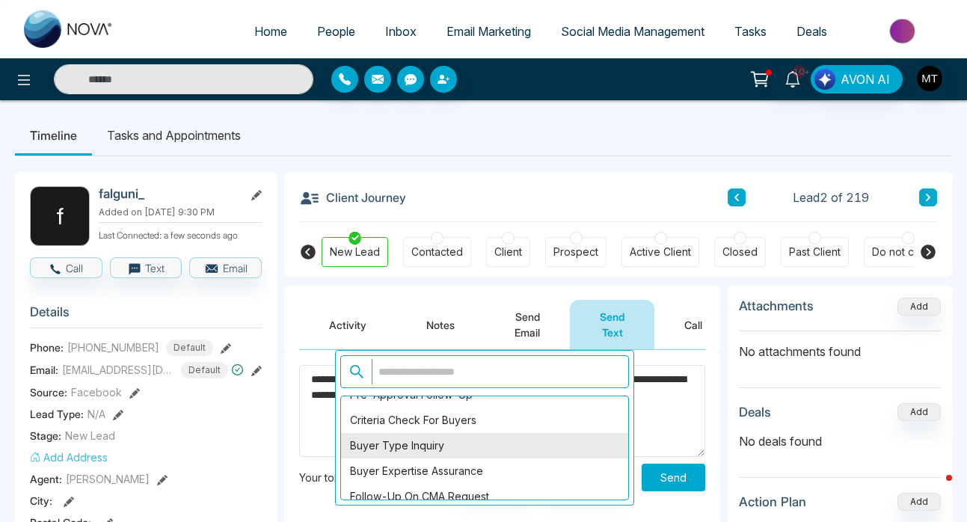
click at [498, 452] on div "Buyer Type Inquiry" at bounding box center [484, 445] width 287 height 25
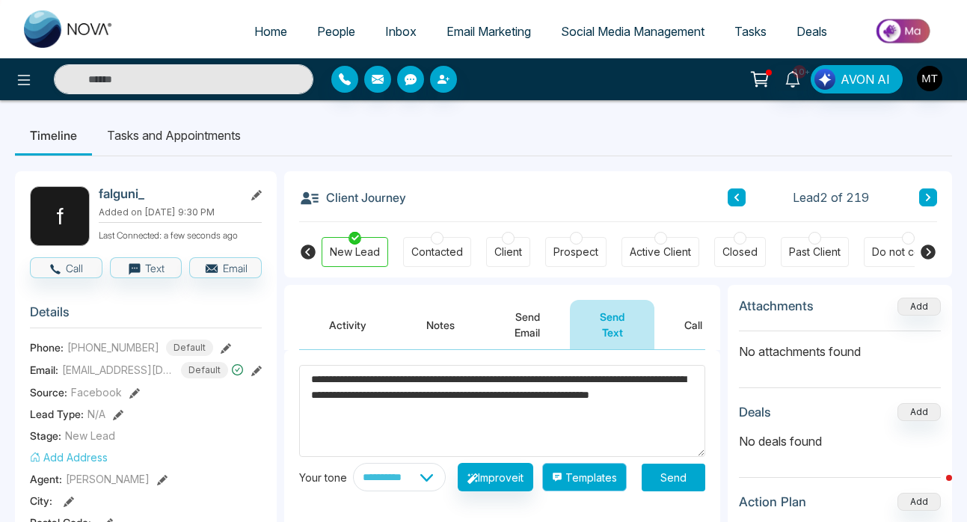
click at [603, 488] on button "Templates" at bounding box center [584, 477] width 84 height 28
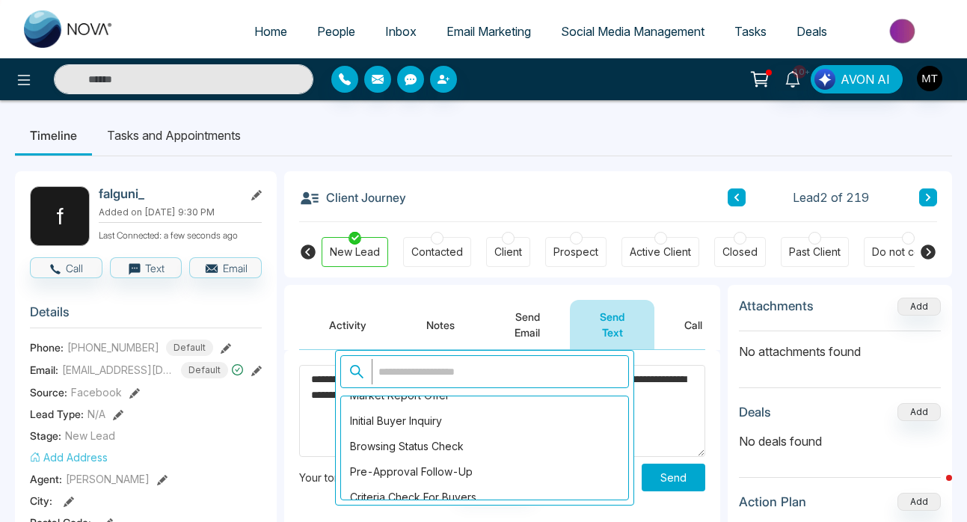
scroll to position [1300, 0]
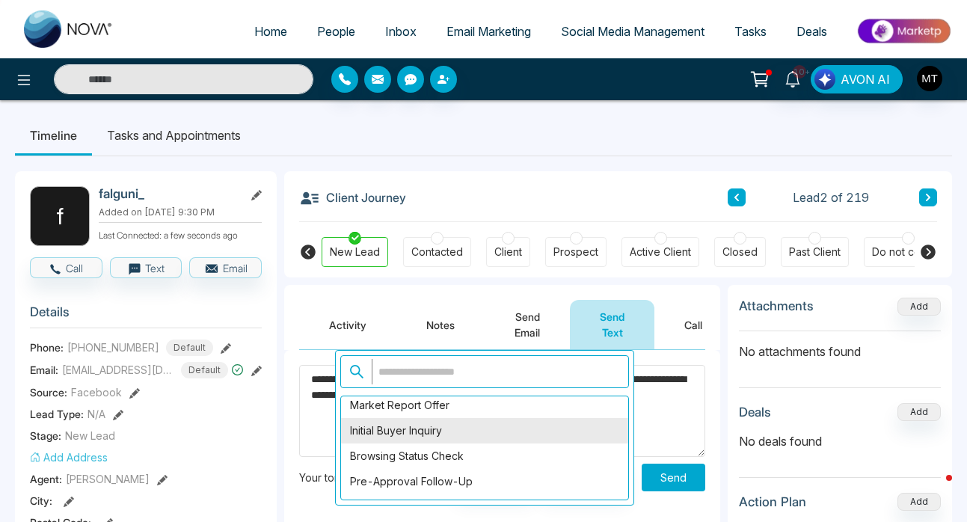
click at [466, 432] on div "Initial Buyer Inquiry" at bounding box center [484, 430] width 287 height 25
type textarea "**********"
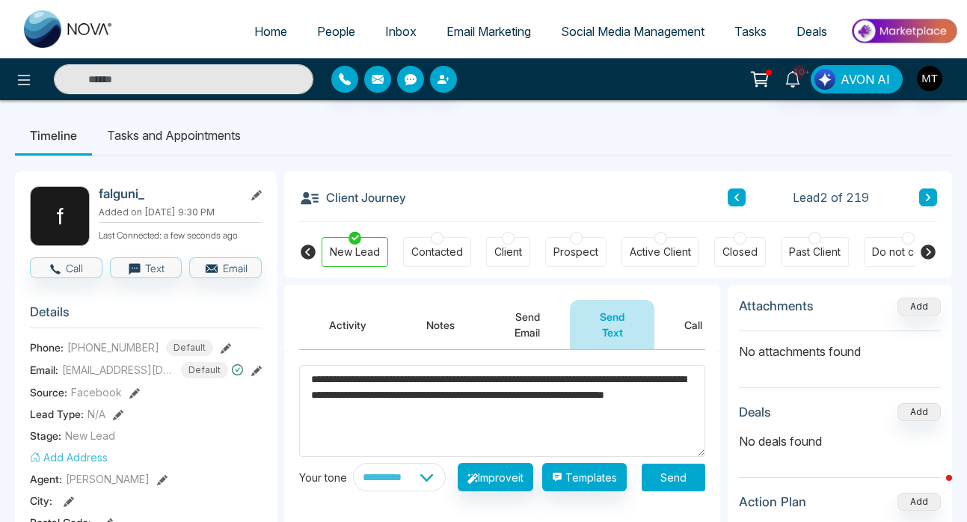
click at [663, 485] on button "Send" at bounding box center [673, 477] width 64 height 28
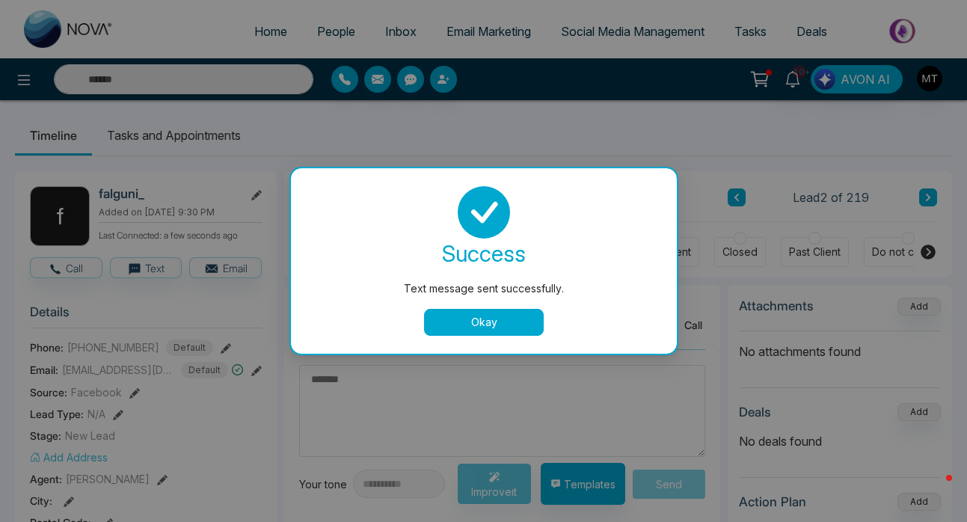
click at [739, 197] on div "Text message sent successfully. success Text message sent successfully. Okay" at bounding box center [483, 261] width 967 height 522
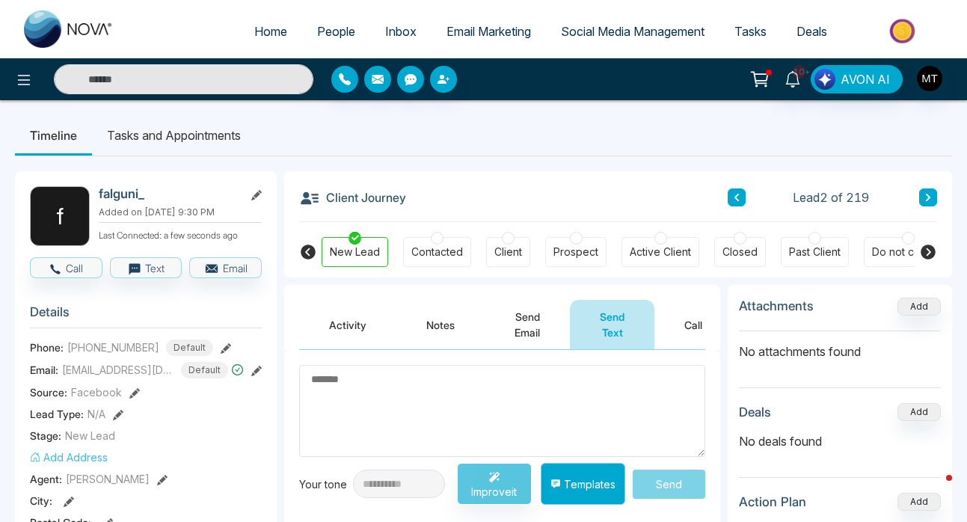
click at [578, 484] on button "Templates" at bounding box center [582, 484] width 84 height 42
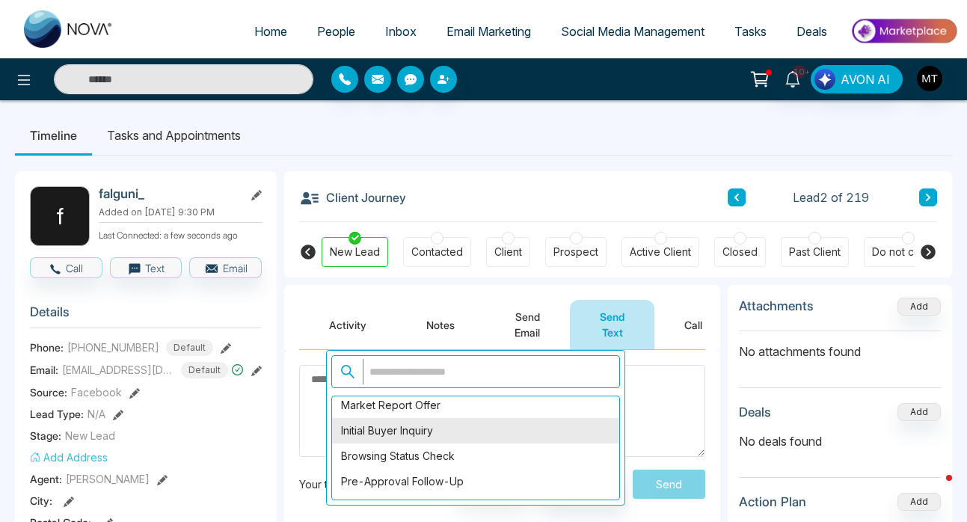
click at [454, 435] on div "Initial Buyer Inquiry" at bounding box center [475, 430] width 287 height 25
type textarea "**********"
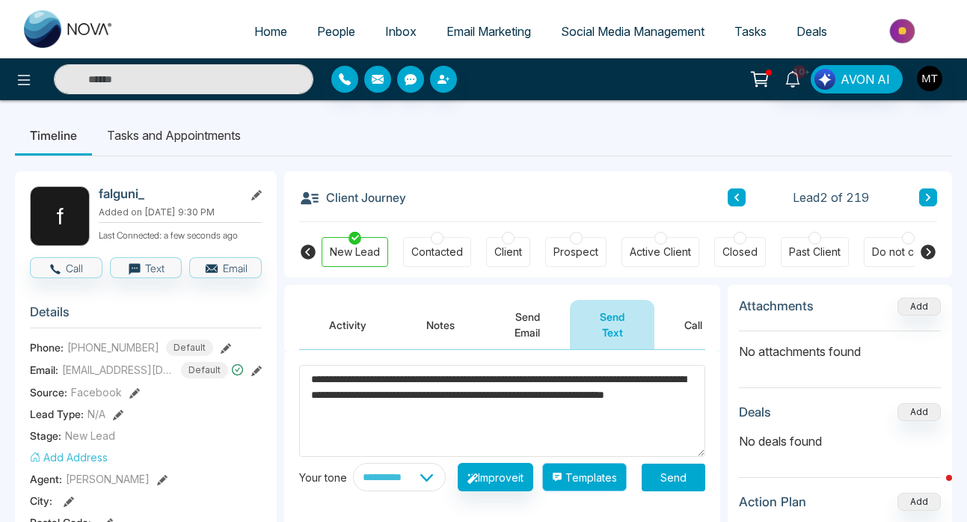
click at [609, 485] on button "Templates" at bounding box center [584, 477] width 84 height 28
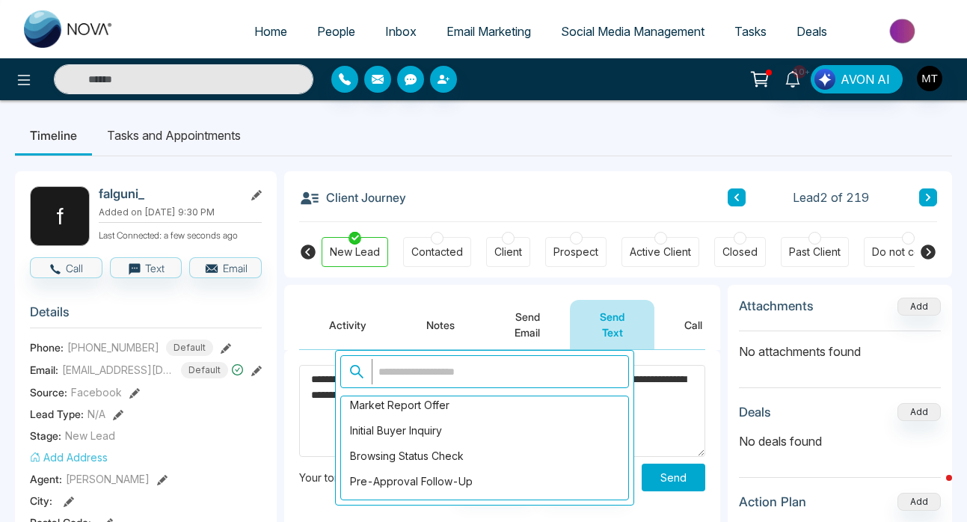
click at [402, 309] on button "Notes" at bounding box center [440, 324] width 88 height 49
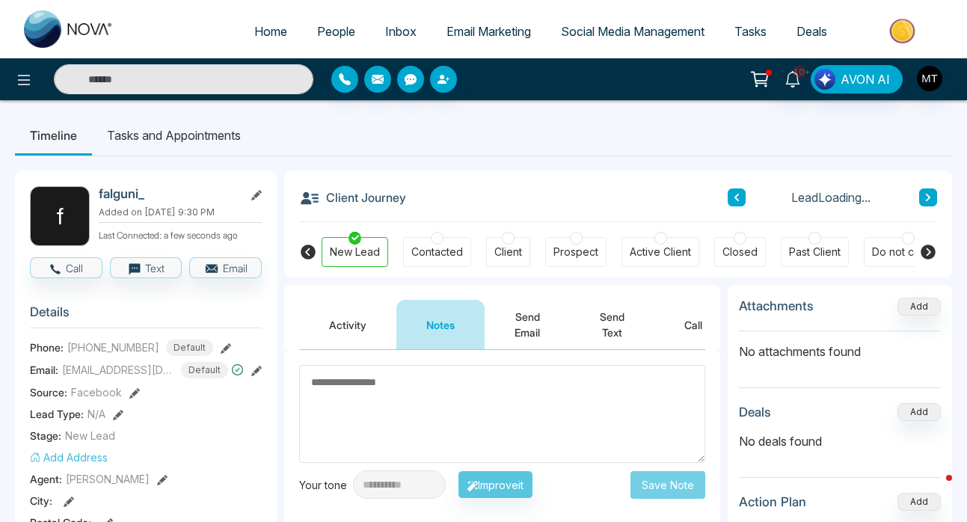
click at [740, 199] on button at bounding box center [736, 197] width 18 height 18
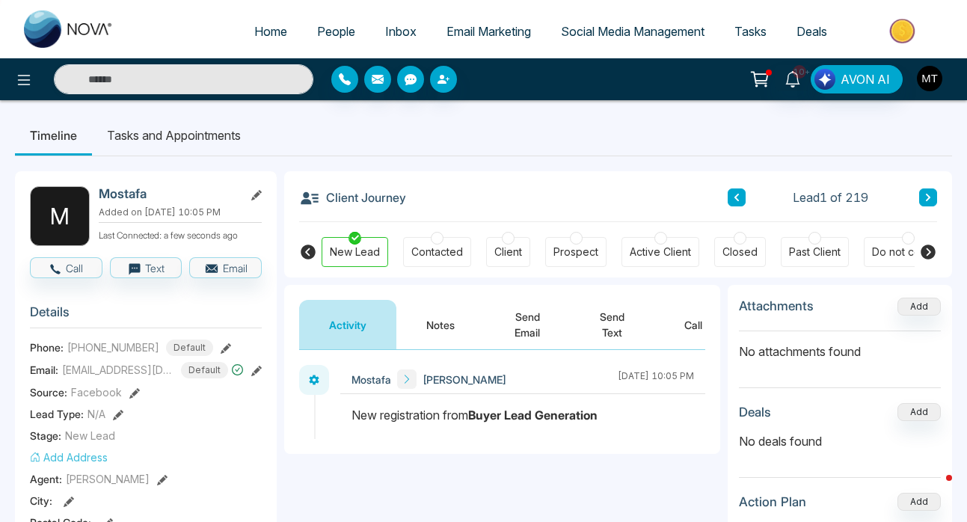
click at [930, 78] on img "button" at bounding box center [929, 78] width 25 height 25
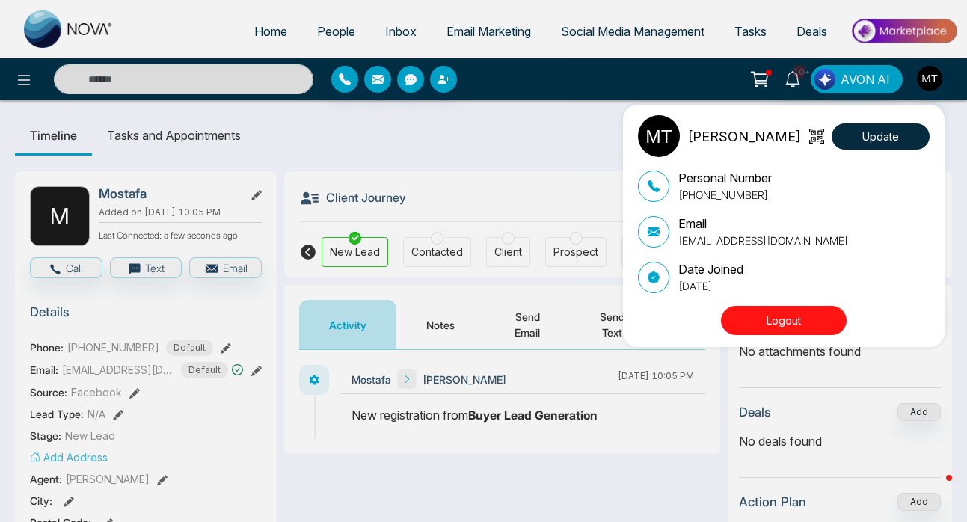
click at [593, 156] on div "[PERSON_NAME] Update Personal Number [PHONE_NUMBER] Email [EMAIL_ADDRESS][DOMAI…" at bounding box center [483, 261] width 967 height 522
